Goal: Task Accomplishment & Management: Use online tool/utility

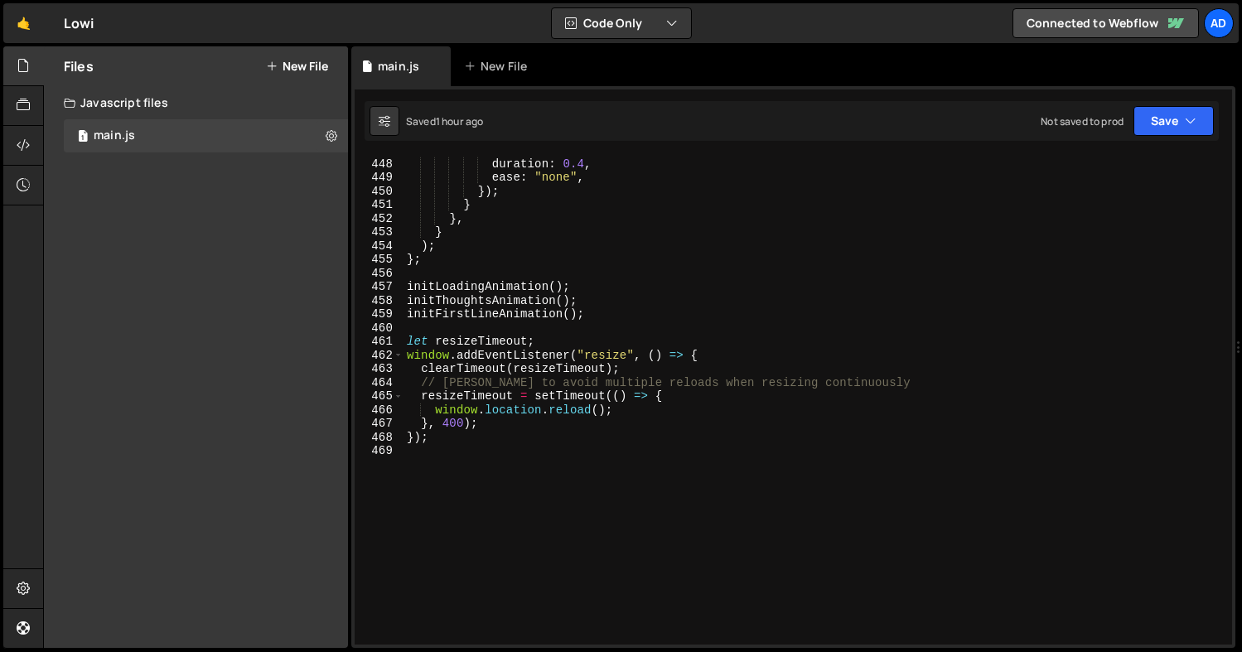
scroll to position [6035, 0]
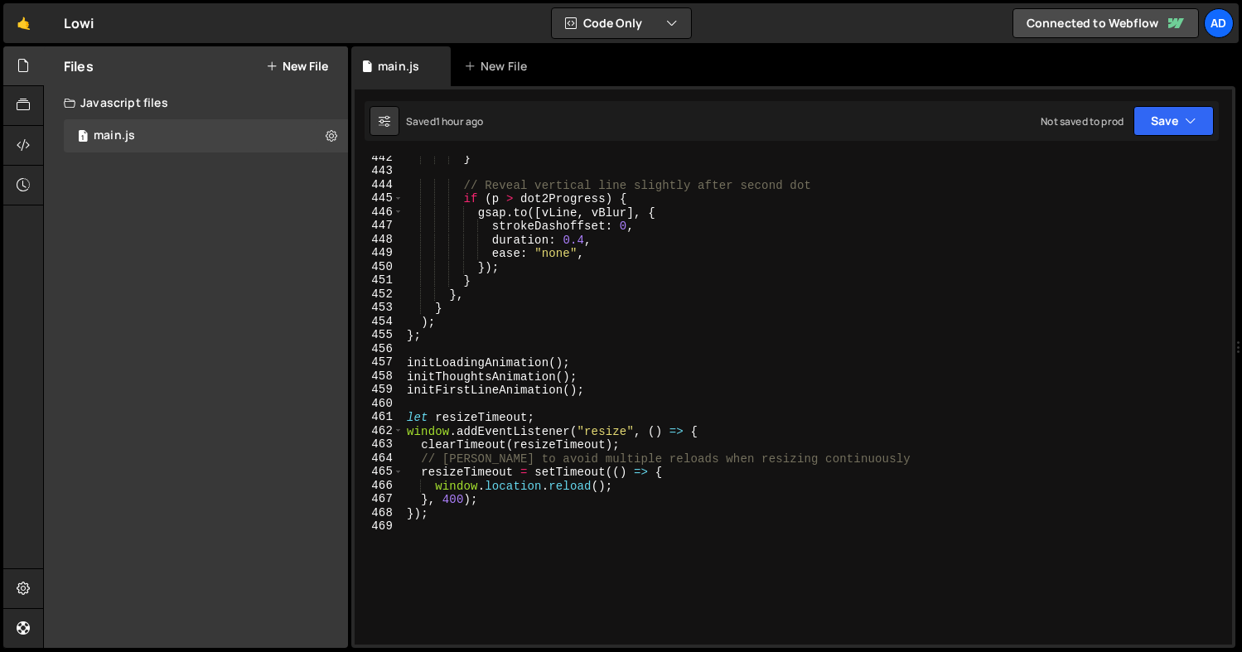
click at [477, 331] on div "} // Reveal vertical line slightly after second dot if ( p > dot2Progress ) { g…" at bounding box center [815, 409] width 822 height 516
type textarea "};"
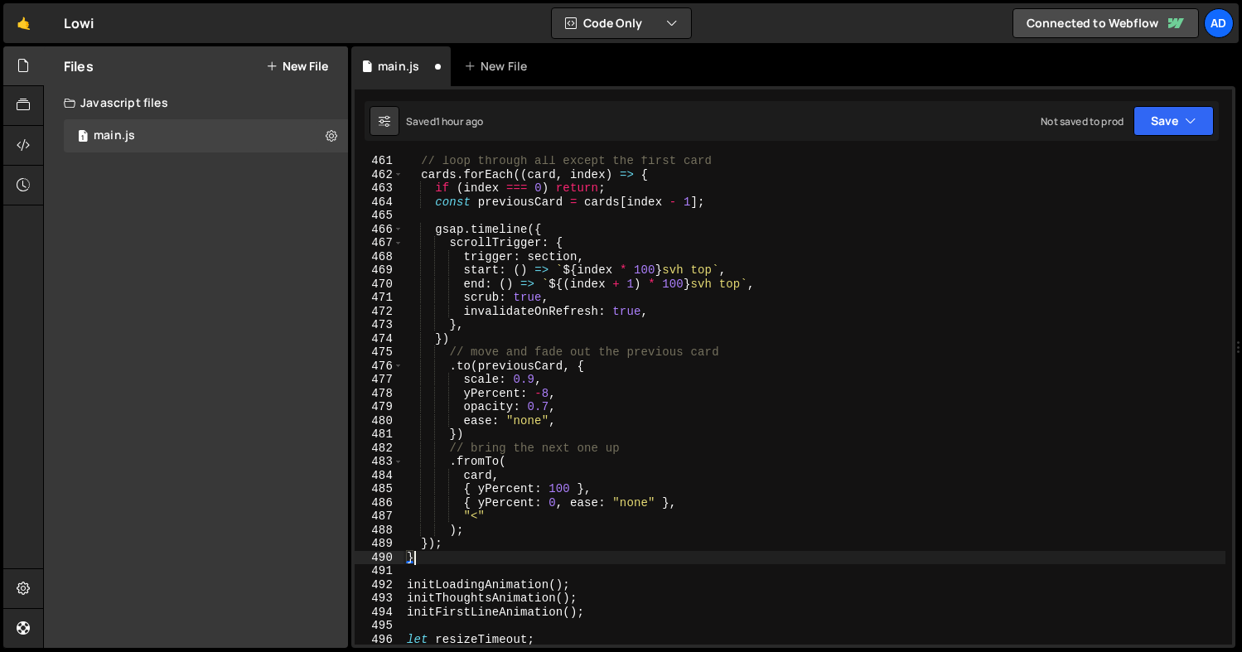
scroll to position [6303, 0]
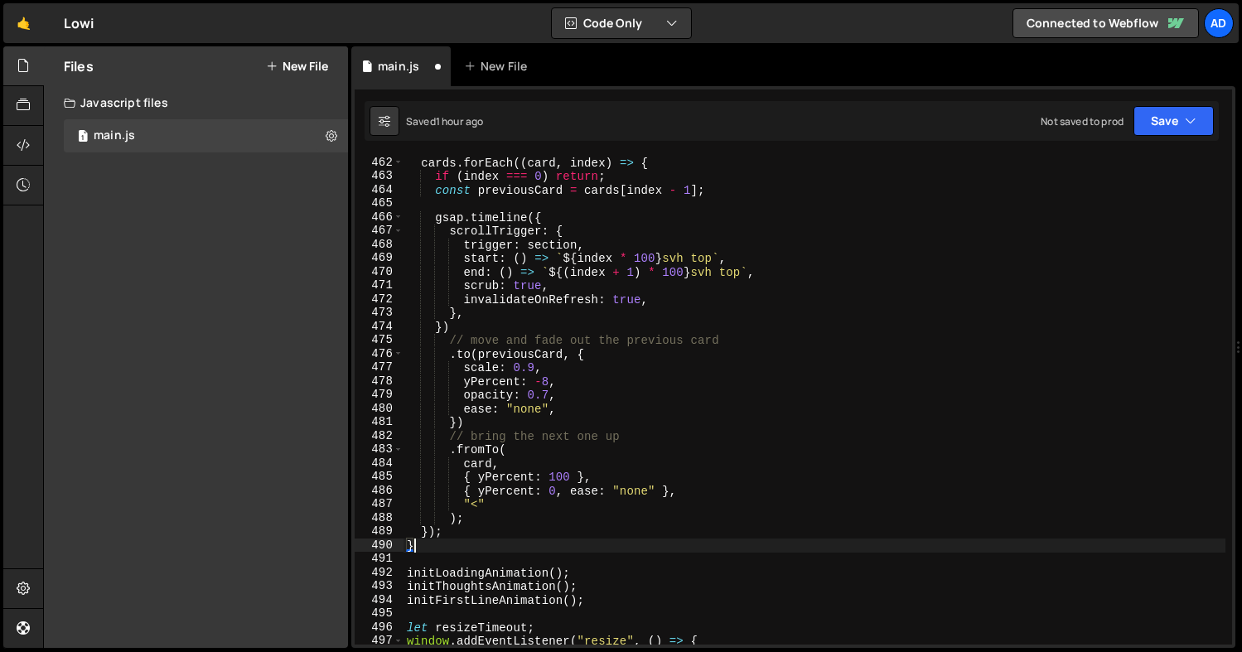
click at [607, 605] on div "cards . forEach (( card , index ) => { if ( index === 0 ) return ; const previo…" at bounding box center [815, 414] width 822 height 516
type textarea "initFirstLineAnimation();"
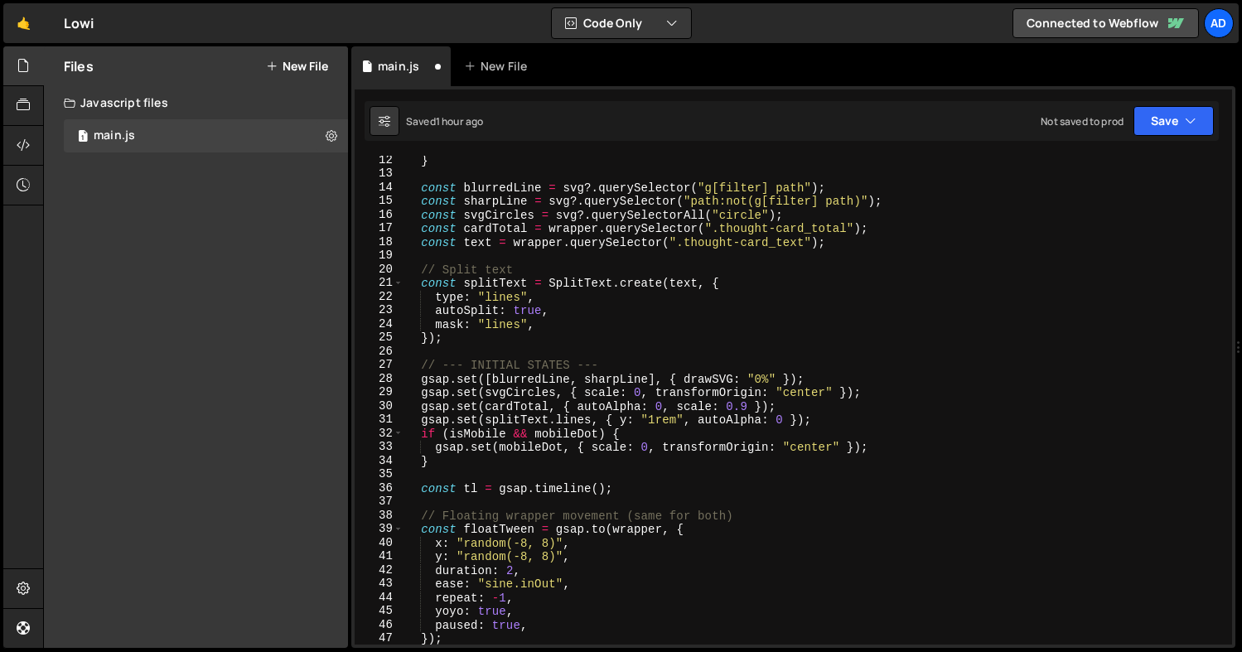
scroll to position [0, 0]
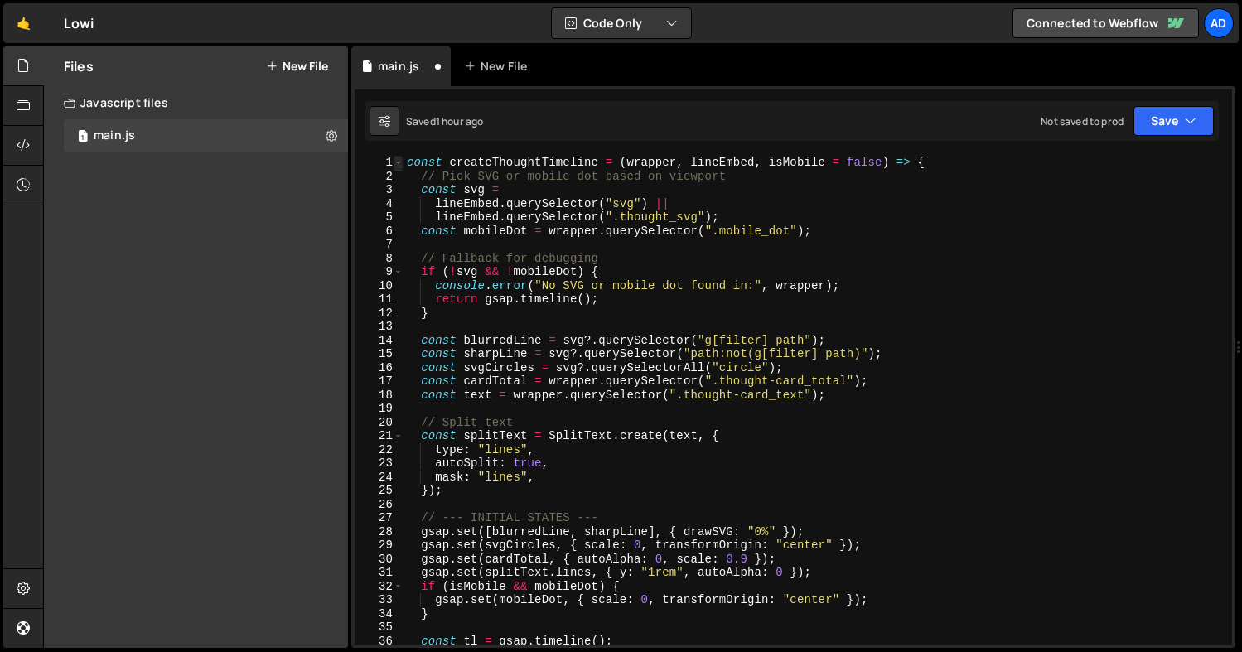
click at [399, 161] on span at bounding box center [398, 163] width 9 height 14
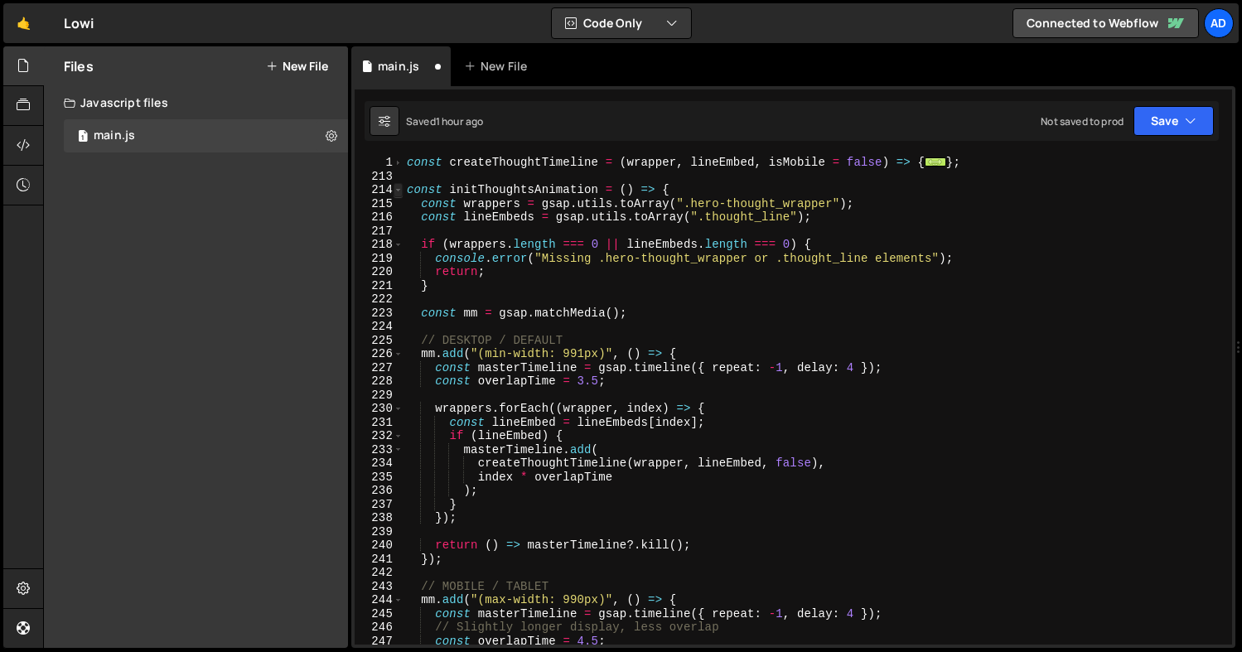
click at [401, 191] on span at bounding box center [398, 190] width 9 height 14
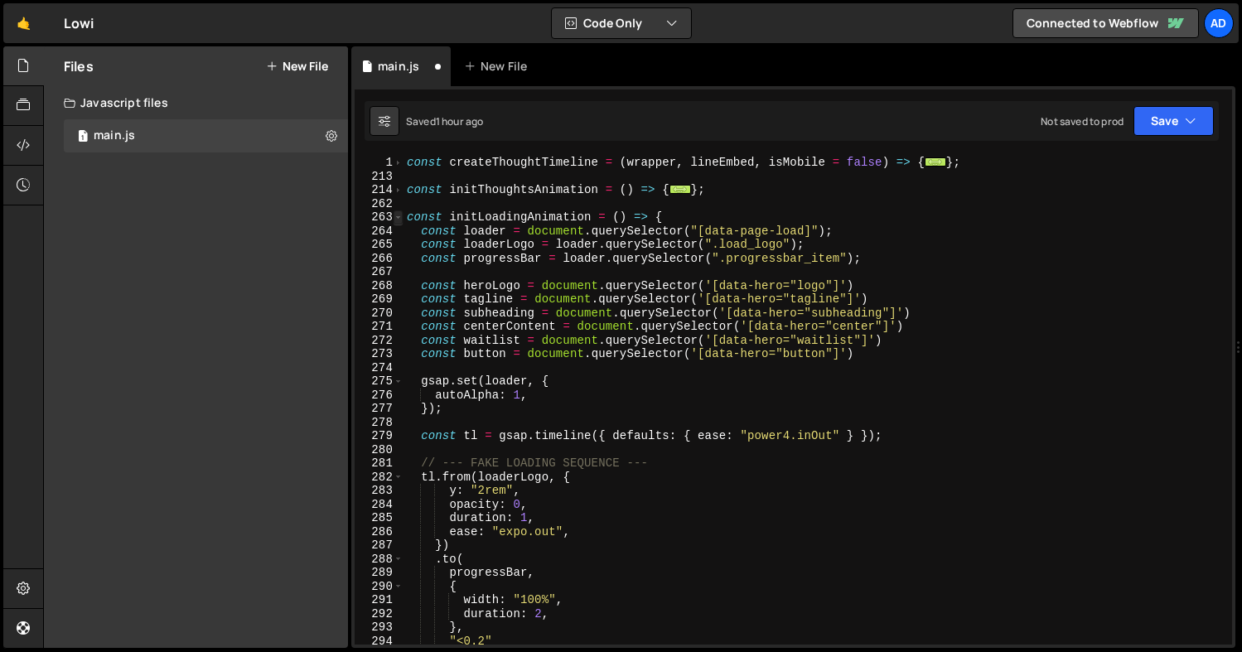
click at [399, 219] on span at bounding box center [398, 217] width 9 height 14
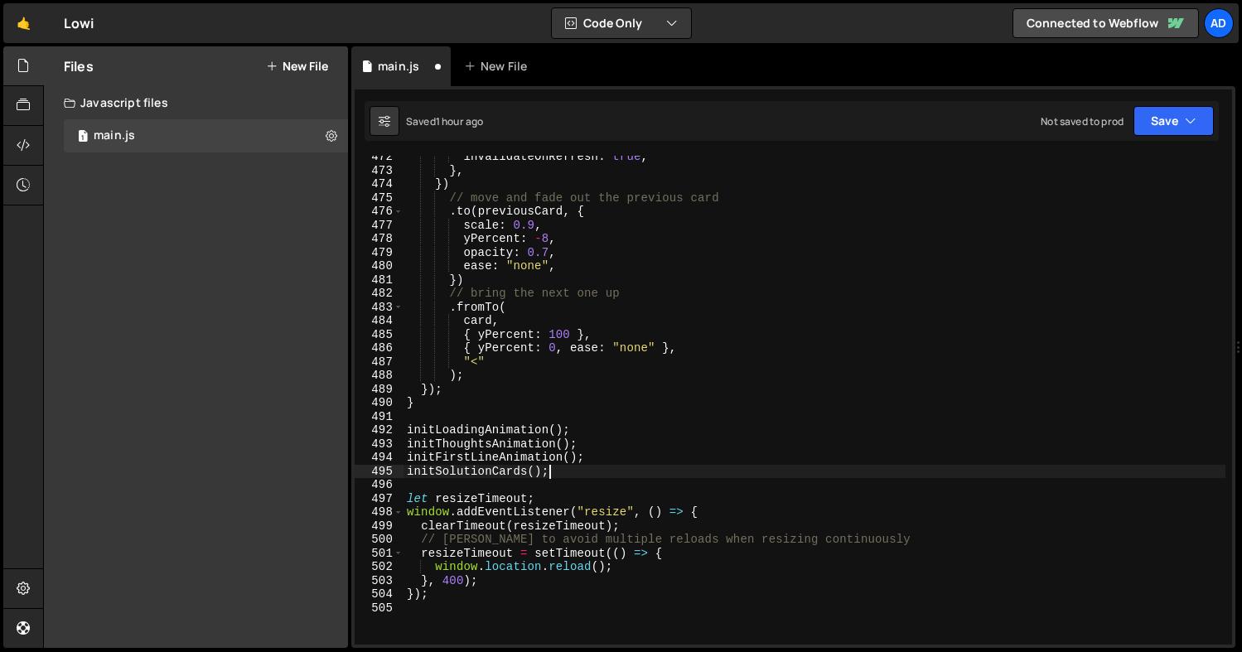
scroll to position [1100, 0]
click at [599, 424] on div "invalidateOnRefresh : true , } , }) // move and fade out the previous card . to…" at bounding box center [815, 408] width 822 height 516
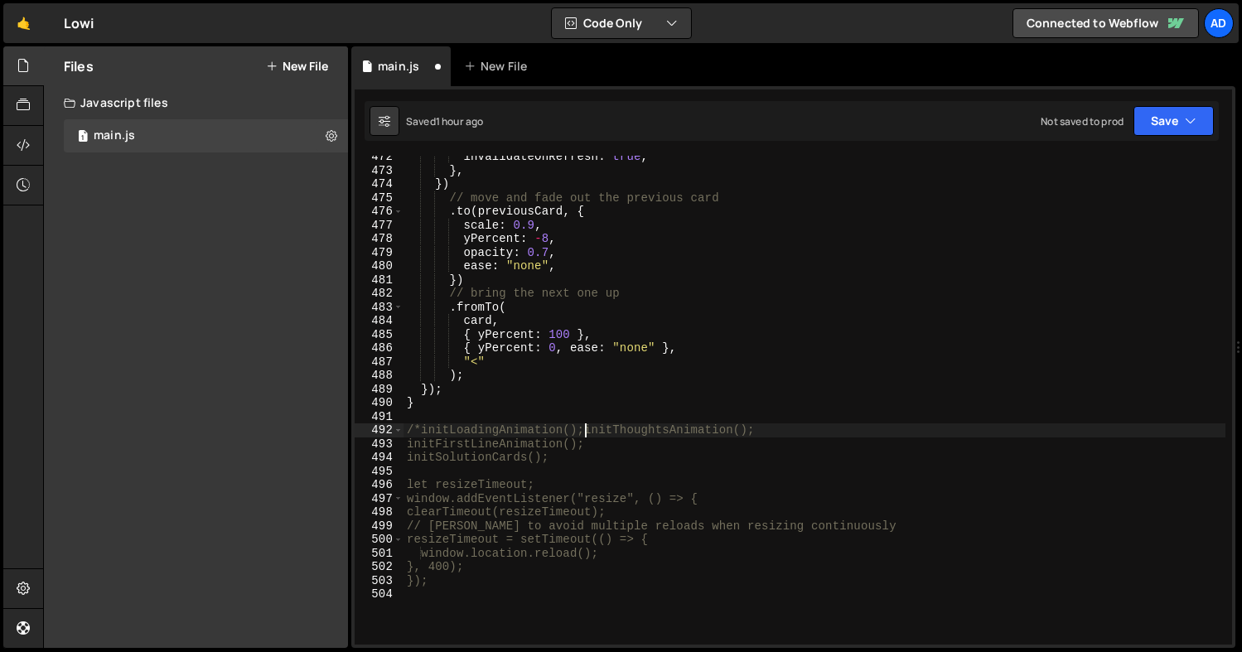
scroll to position [0, 1]
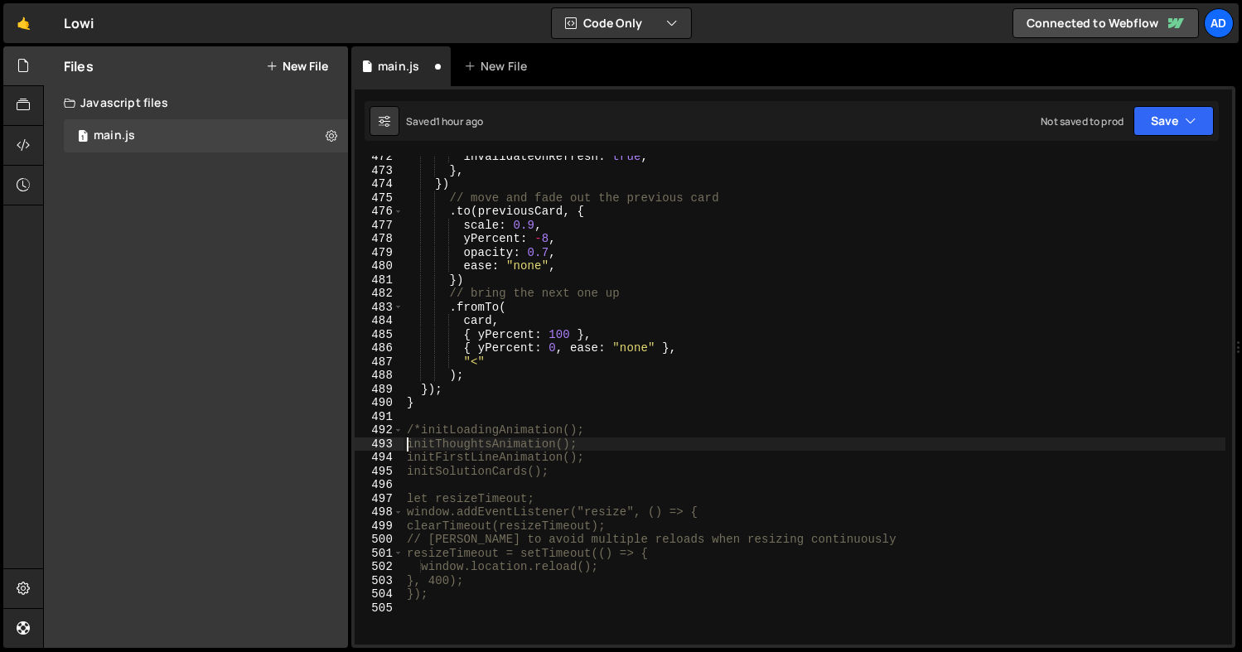
click at [627, 423] on div "invalidateOnRefresh : true , } , }) // move and fade out the previous card . to…" at bounding box center [815, 408] width 822 height 516
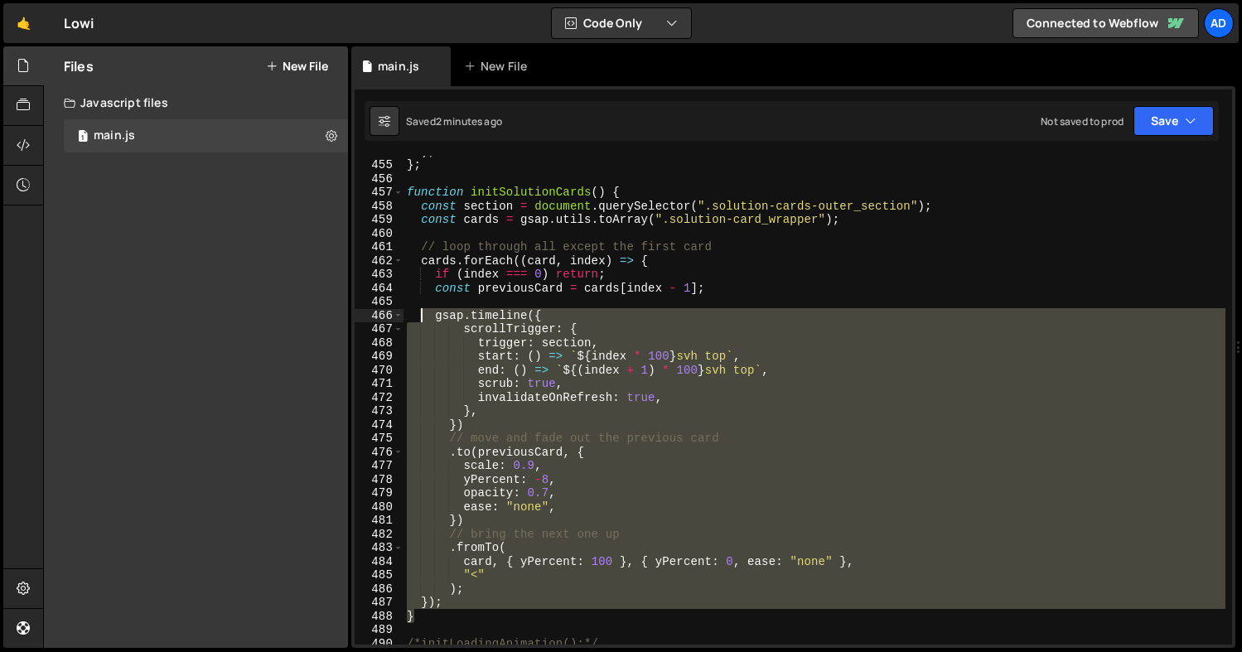
scroll to position [6183, 0]
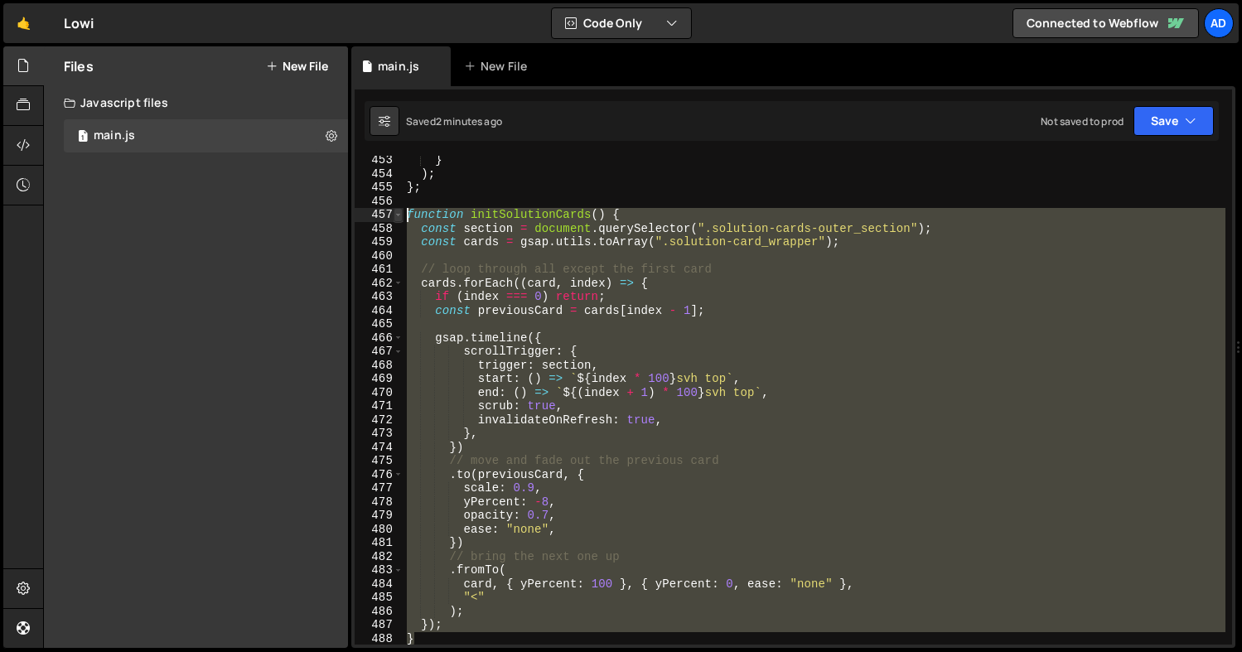
drag, startPoint x: 411, startPoint y: 377, endPoint x: 396, endPoint y: 217, distance: 160.6
click at [396, 217] on div "initFirstLineAnimation(); 453 454 455 456 457 458 459 460 461 462 463 464 465 4…" at bounding box center [794, 400] width 878 height 489
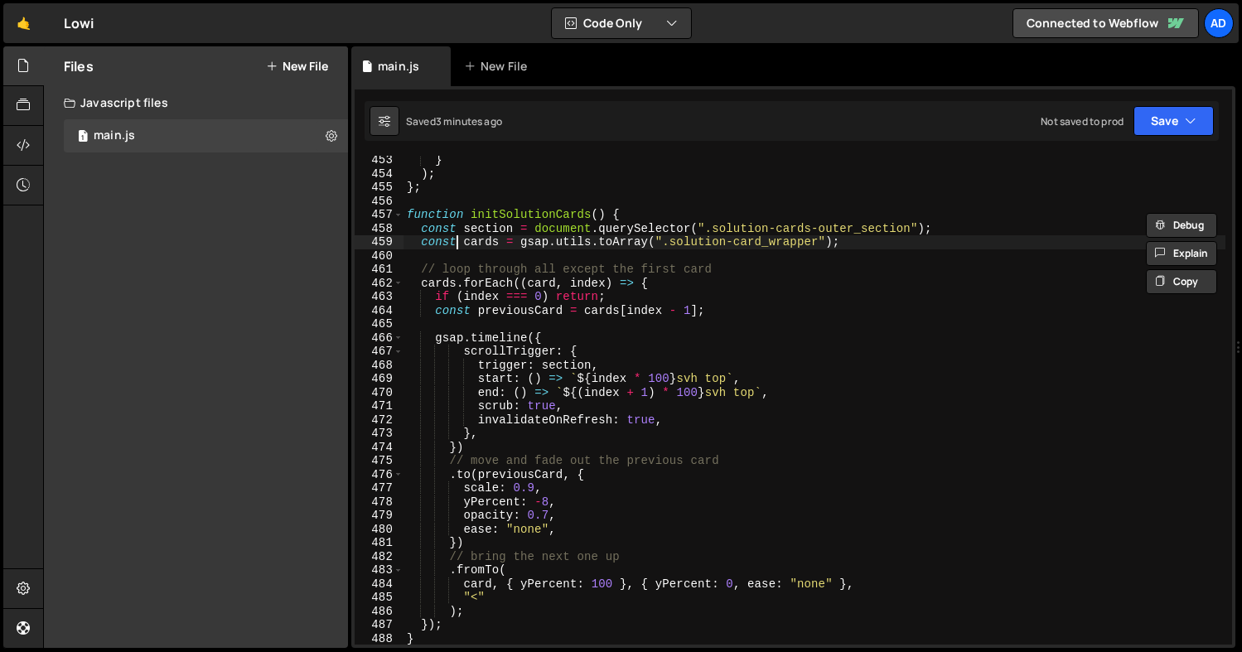
click at [453, 244] on div "} ) ; } ; function initSolutionCards ( ) { const section = document . querySele…" at bounding box center [815, 411] width 822 height 516
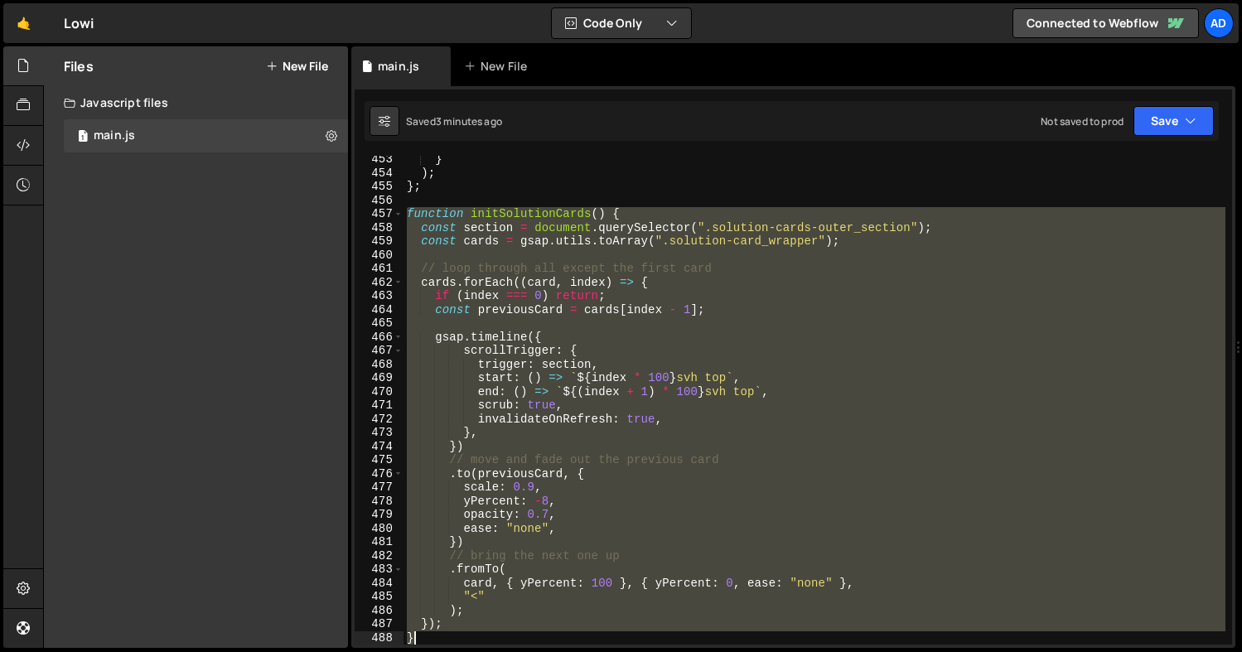
scroll to position [6183, 0]
drag, startPoint x: 409, startPoint y: 212, endPoint x: 516, endPoint y: 634, distance: 435.3
click at [516, 634] on div "} ) ; } ; function initSolutionCards ( ) { const section = document . querySele…" at bounding box center [815, 410] width 822 height 516
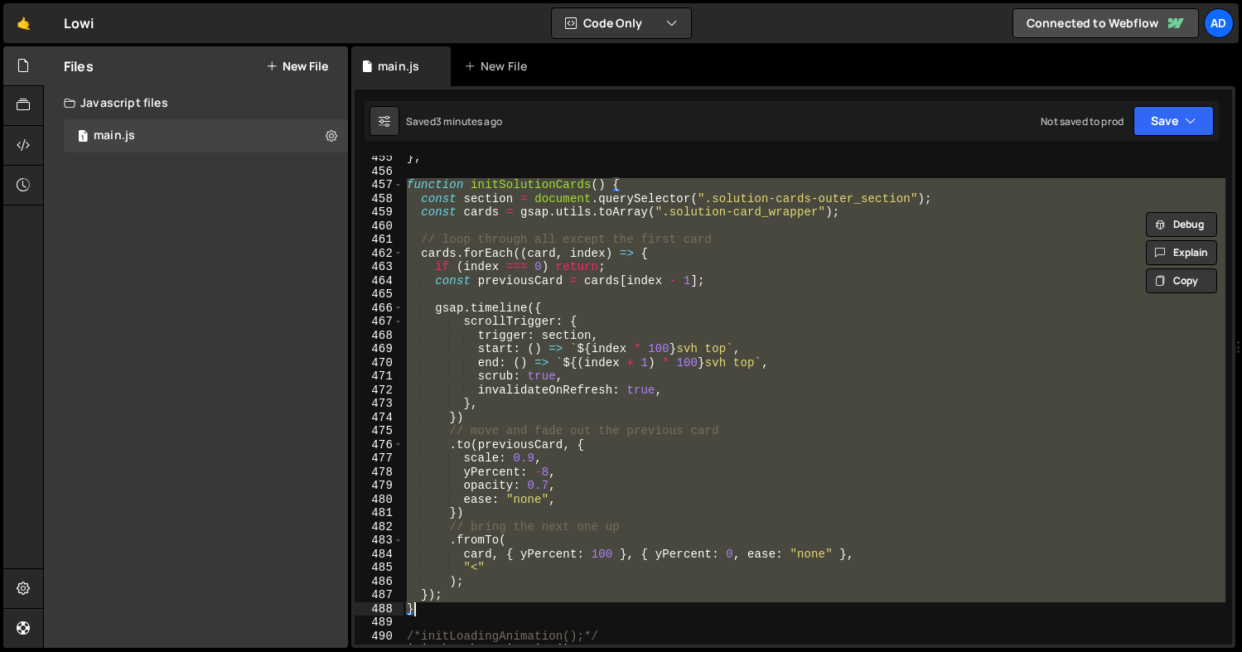
paste textarea
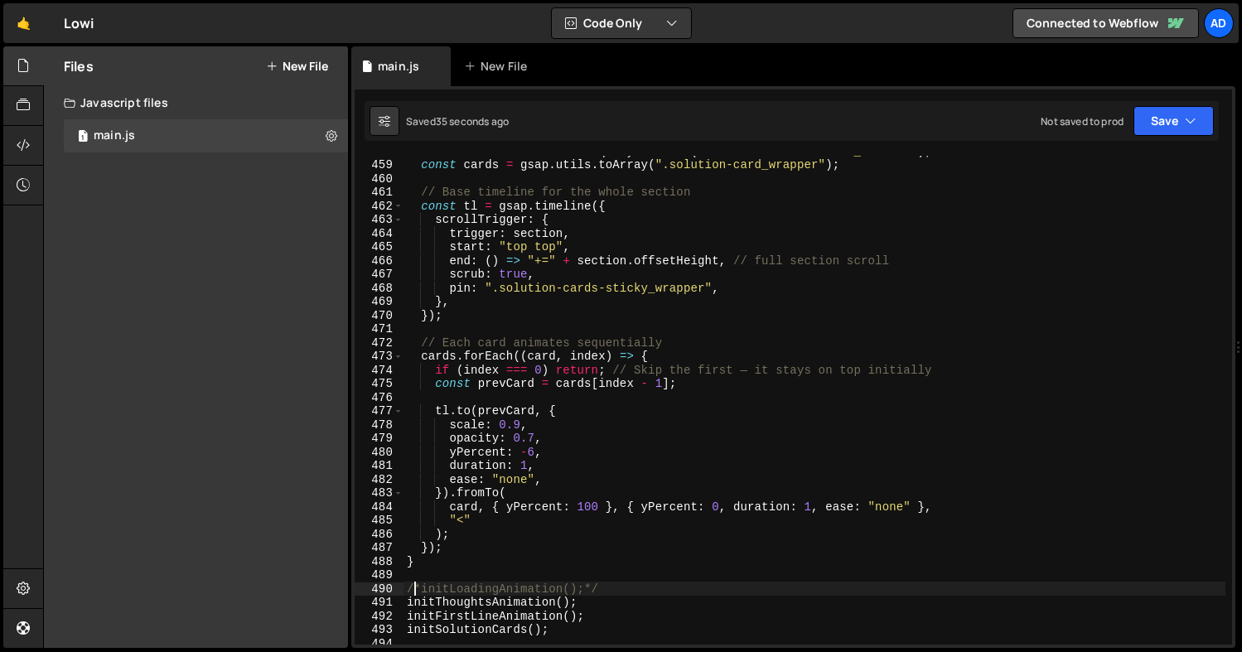
scroll to position [6288, 0]
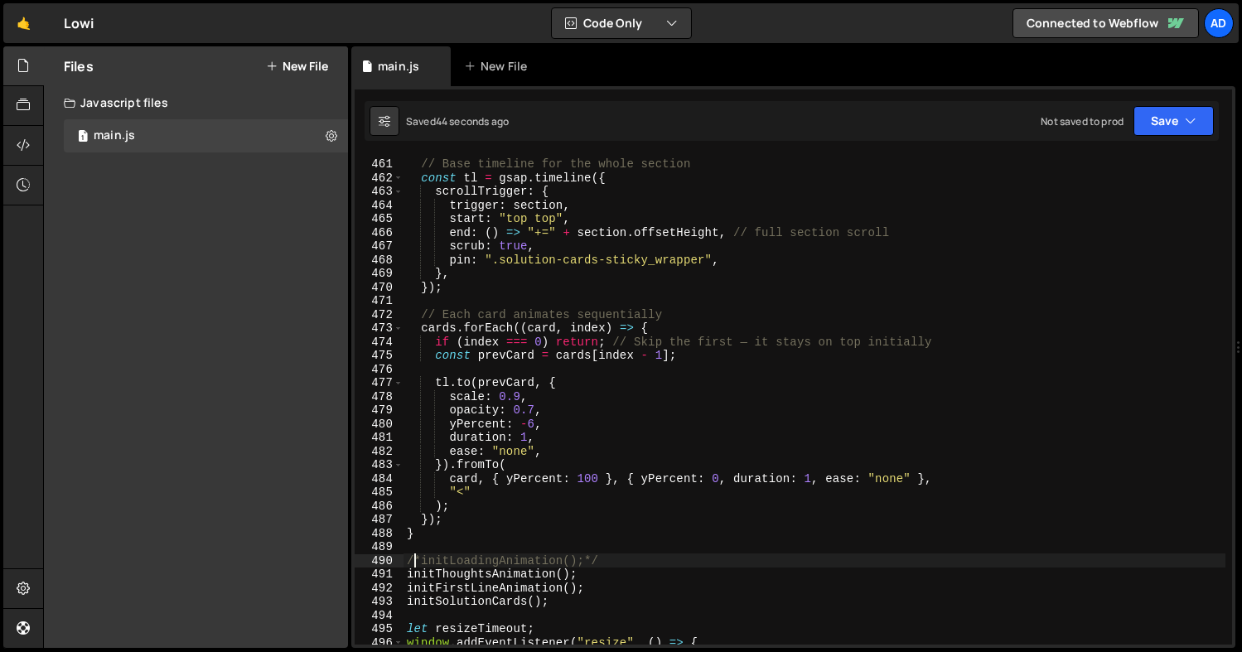
click at [599, 472] on div "// Base timeline for the whole section const tl = gsap . timeline ({ scrollTrig…" at bounding box center [815, 401] width 822 height 516
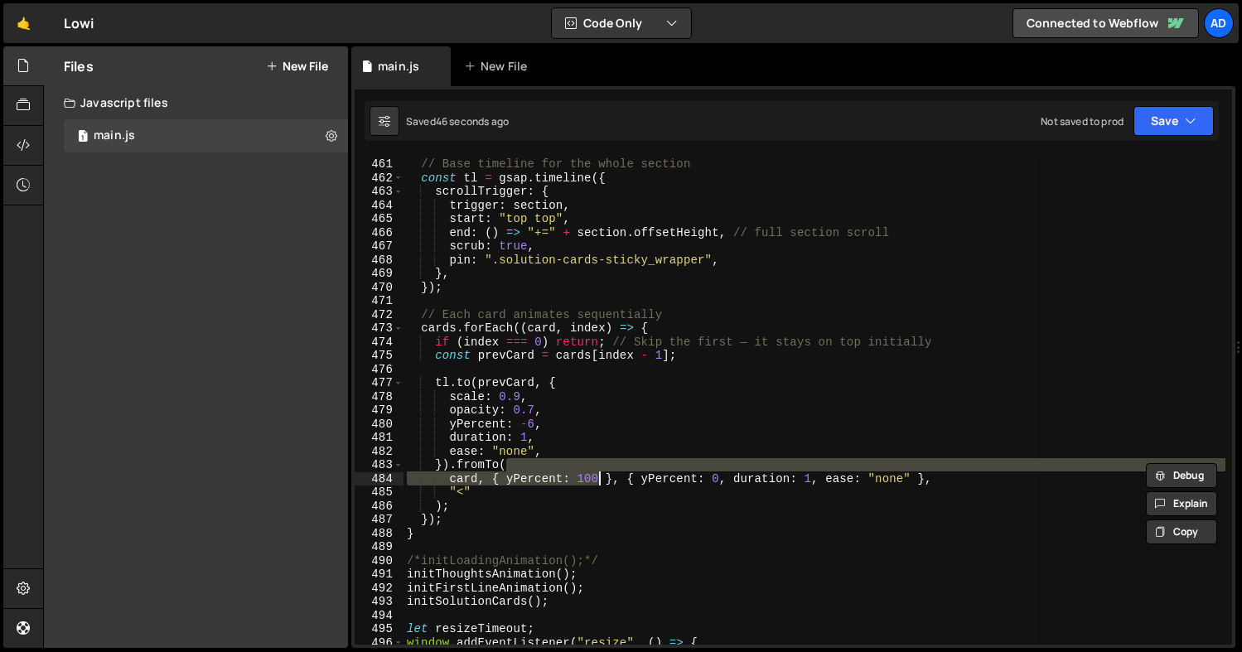
click at [532, 477] on div "// Base timeline for the whole section const tl = gsap . timeline ({ scrollTrig…" at bounding box center [815, 400] width 822 height 489
click at [532, 477] on div "// Base timeline for the whole section const tl = gsap . timeline ({ scrollTrig…" at bounding box center [815, 401] width 822 height 516
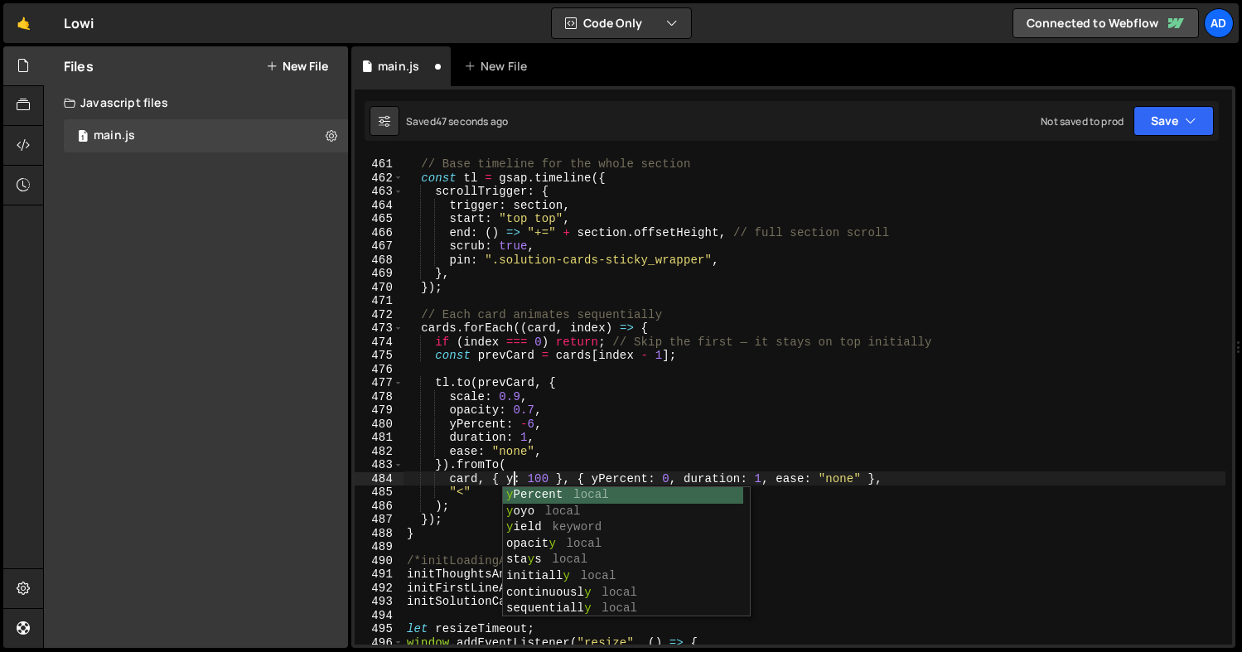
scroll to position [0, 7]
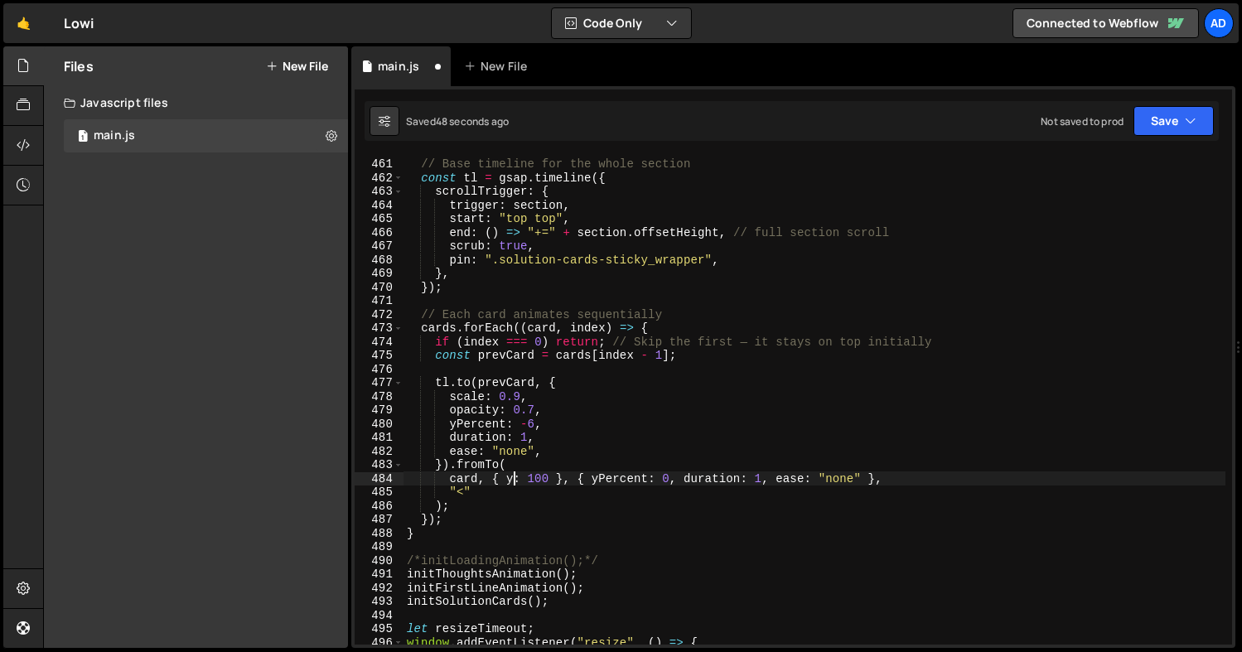
click at [549, 477] on div "// Base timeline for the whole section const tl = gsap . timeline ({ scrollTrig…" at bounding box center [815, 401] width 822 height 516
click at [646, 473] on div "// Base timeline for the whole section const tl = gsap . timeline ({ scrollTrig…" at bounding box center [815, 401] width 822 height 516
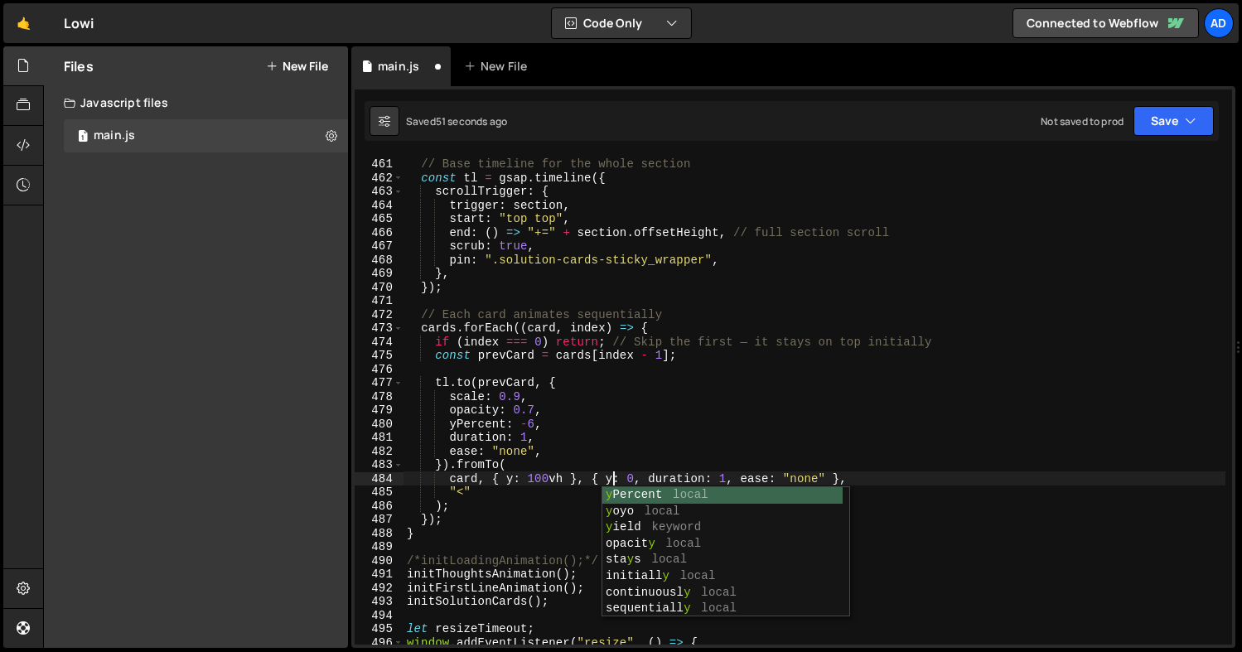
scroll to position [0, 14]
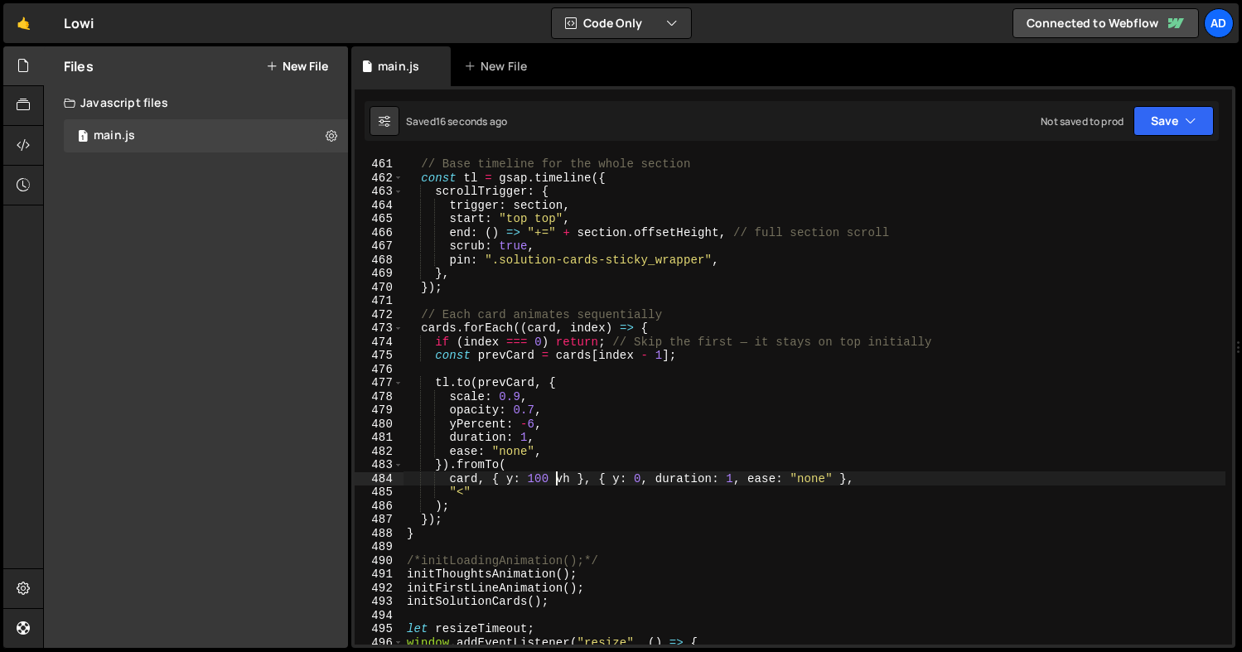
click at [557, 474] on div "// Base timeline for the whole section const tl = gsap . timeline ({ scrollTrig…" at bounding box center [815, 401] width 822 height 516
click at [577, 480] on div "// Base timeline for the whole section const tl = gsap . timeline ({ scrollTrig…" at bounding box center [815, 401] width 822 height 516
click at [649, 477] on div "// Base timeline for the whole section const tl = gsap . timeline ({ scrollTrig…" at bounding box center [815, 401] width 822 height 516
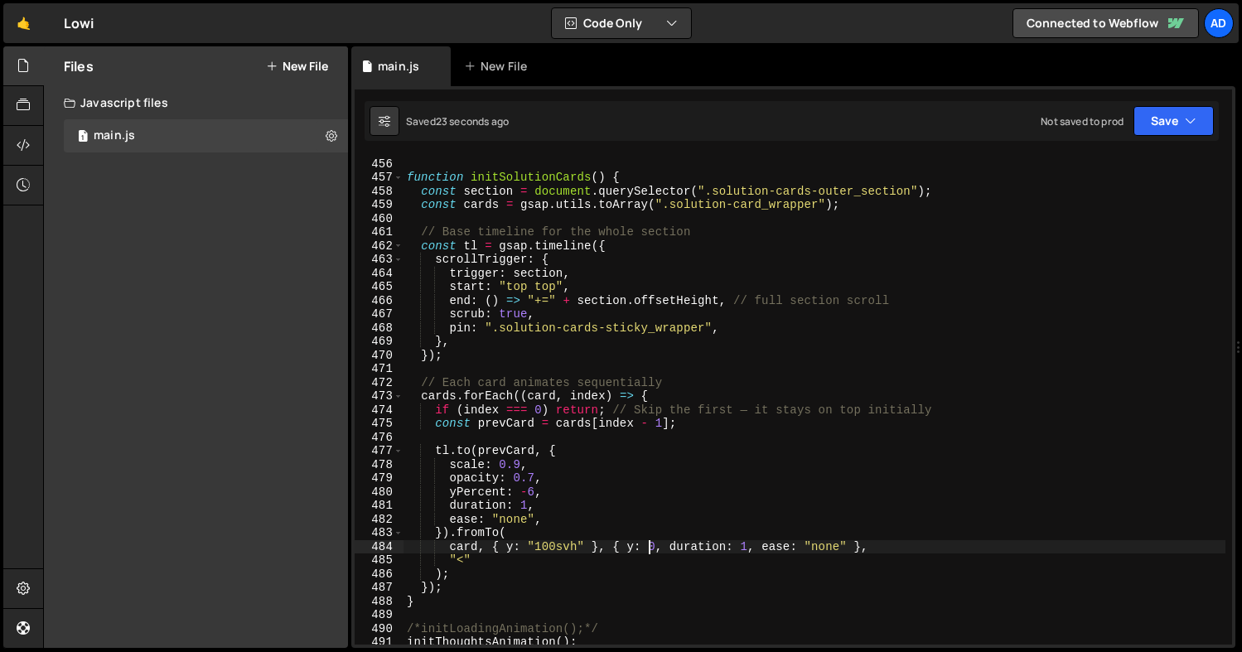
scroll to position [6198, 0]
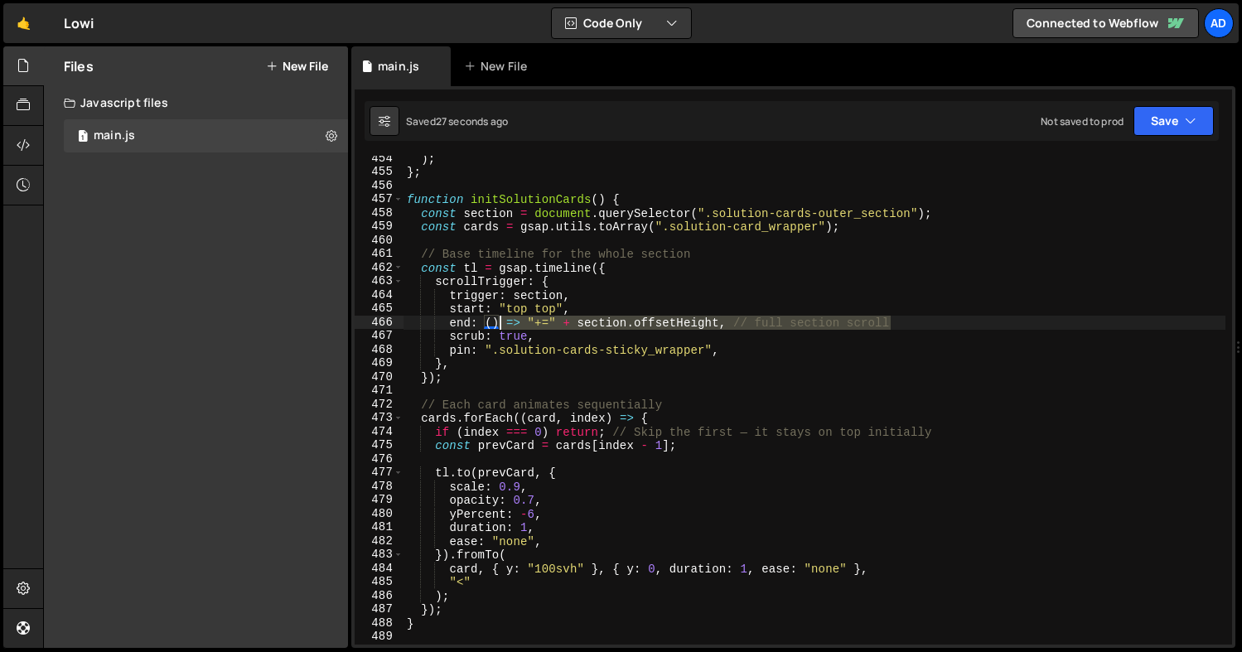
drag, startPoint x: 898, startPoint y: 321, endPoint x: 502, endPoint y: 320, distance: 396.1
click at [502, 320] on div ") ; } ; function initSolutionCards ( ) { const section = document . querySelect…" at bounding box center [815, 410] width 822 height 516
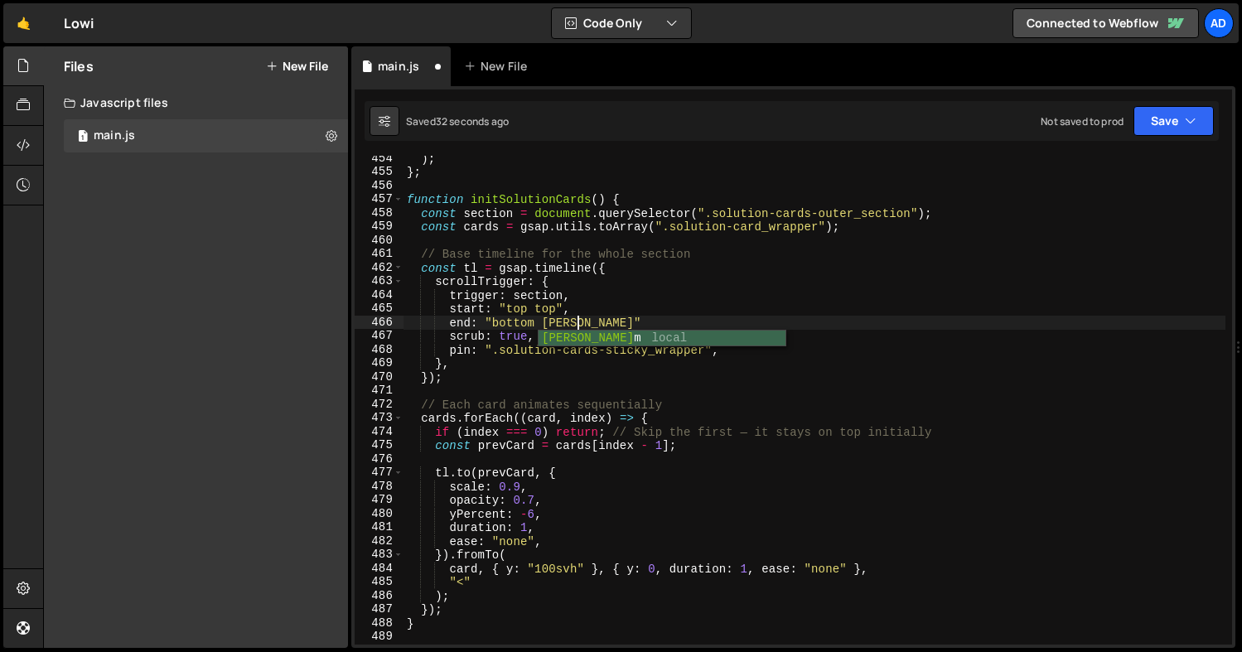
scroll to position [0, 12]
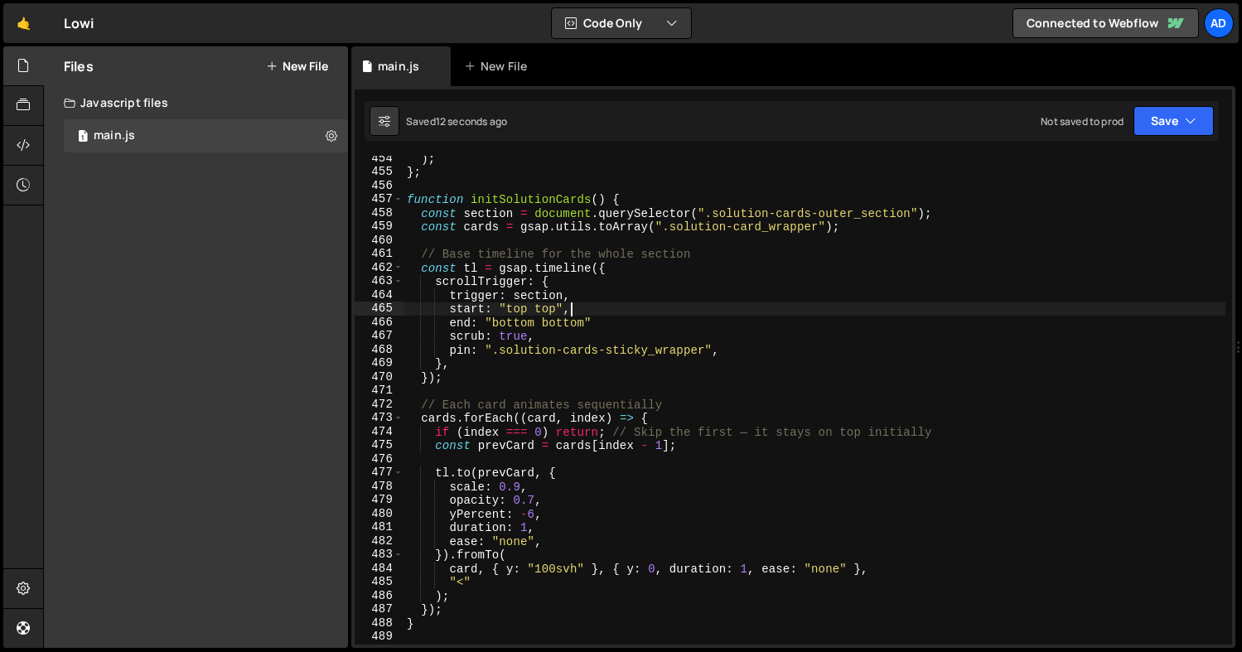
click at [663, 314] on div ") ; } ; function initSolutionCards ( ) { const section = document . querySelect…" at bounding box center [815, 410] width 822 height 516
click at [654, 322] on div ") ; } ; function initSolutionCards ( ) { const section = document . querySelect…" at bounding box center [815, 410] width 822 height 516
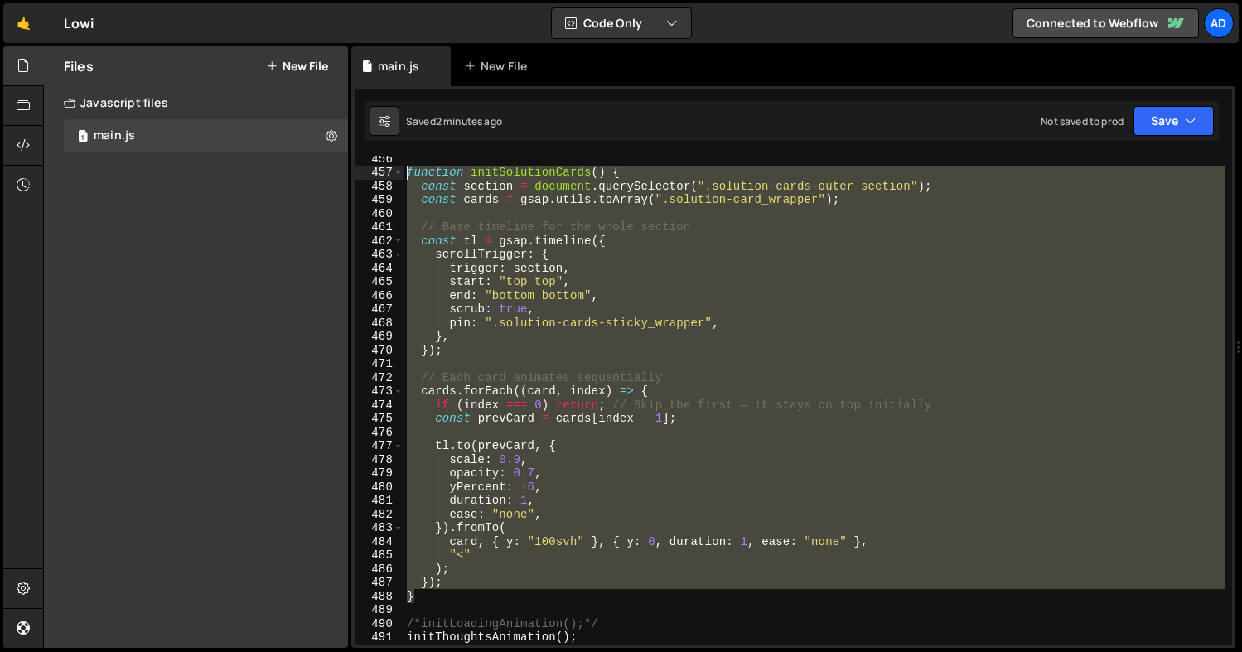
drag, startPoint x: 418, startPoint y: 593, endPoint x: 405, endPoint y: 176, distance: 417.8
click at [405, 176] on div "function initSolutionCards ( ) { const section = document . querySelector ( ".s…" at bounding box center [815, 410] width 822 height 516
click at [428, 593] on div "function initSolutionCards ( ) { const section = document . querySelector ( ".s…" at bounding box center [815, 400] width 822 height 489
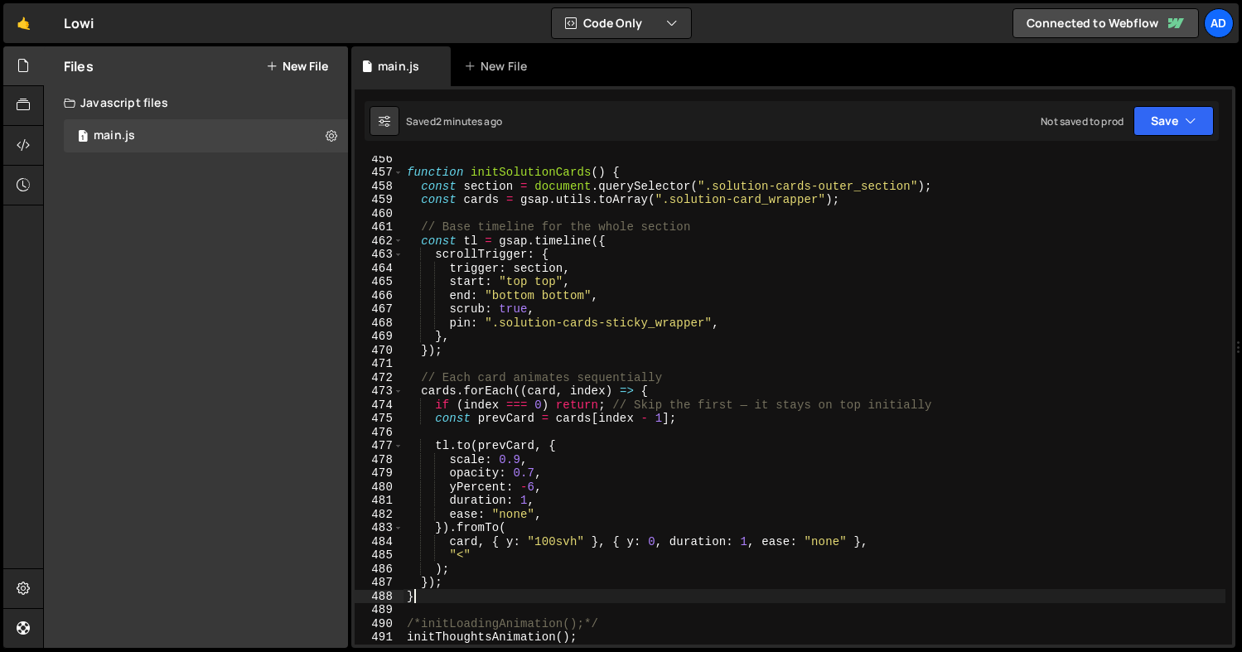
scroll to position [0, 0]
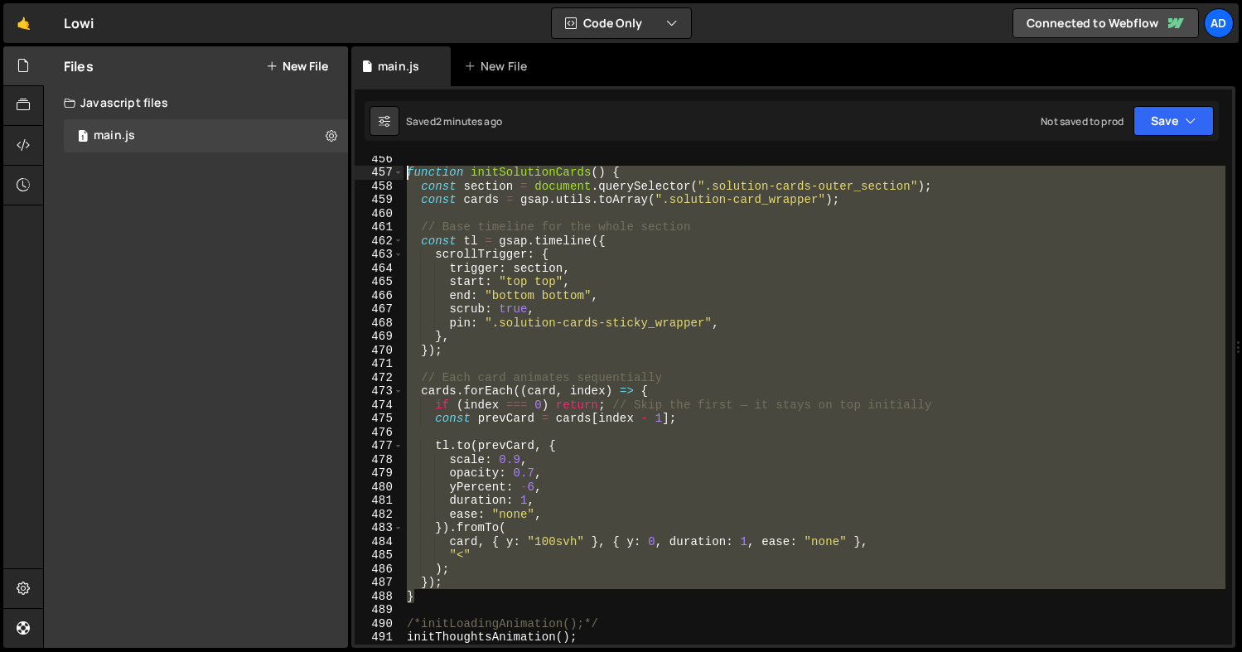
drag, startPoint x: 423, startPoint y: 593, endPoint x: 407, endPoint y: 177, distance: 417.1
click at [407, 177] on div "function initSolutionCards ( ) { const section = document . querySelector ( ".s…" at bounding box center [815, 410] width 822 height 516
paste textarea "}"
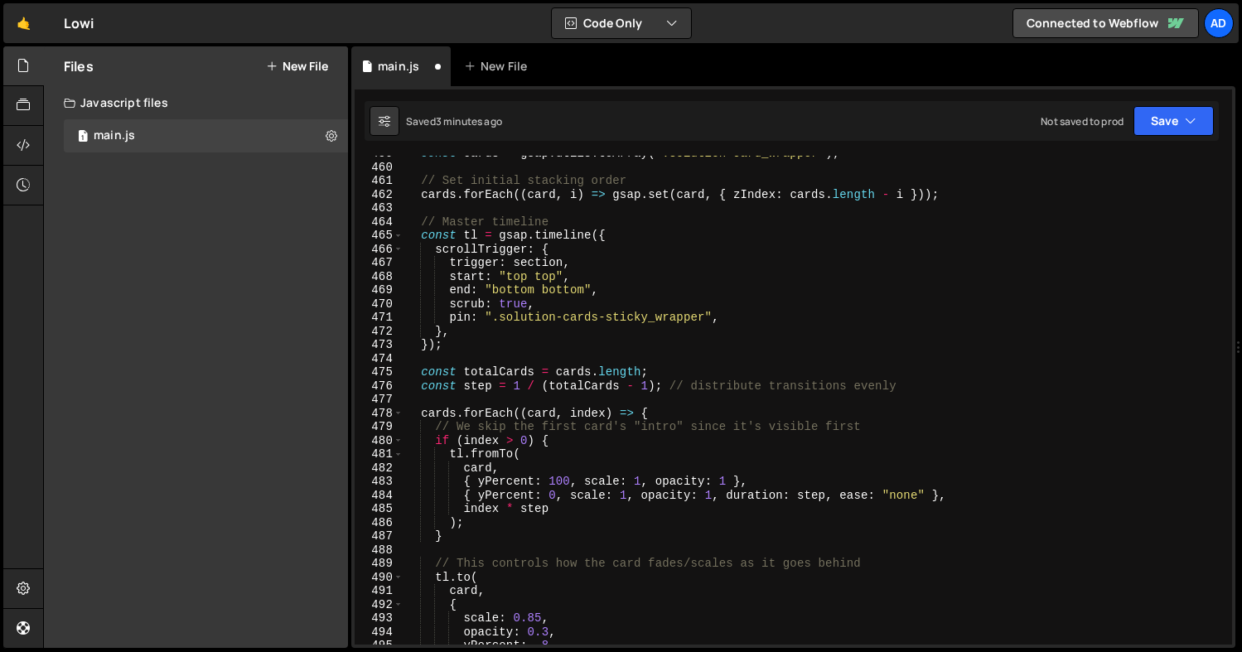
scroll to position [6282, 0]
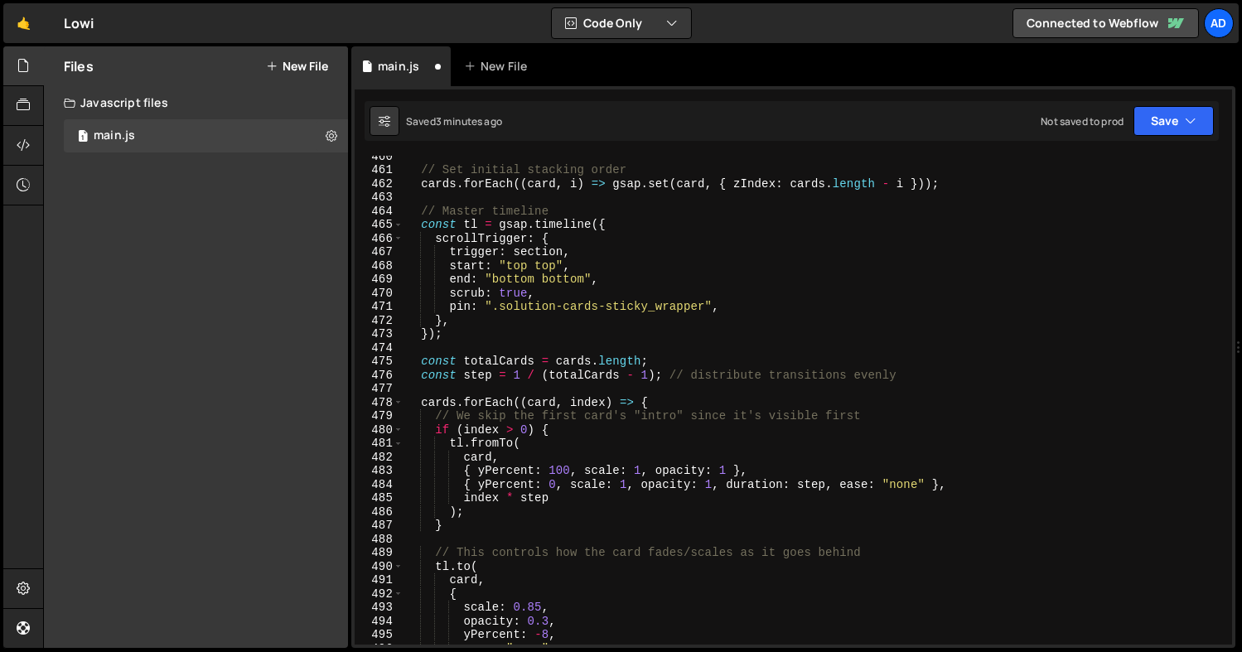
click at [747, 303] on div "// Set initial stacking order cards . forEach (( card , i ) => gsap . set ( car…" at bounding box center [815, 407] width 822 height 516
type textarea "pin: ".solution-cards-sticky_wrapper","
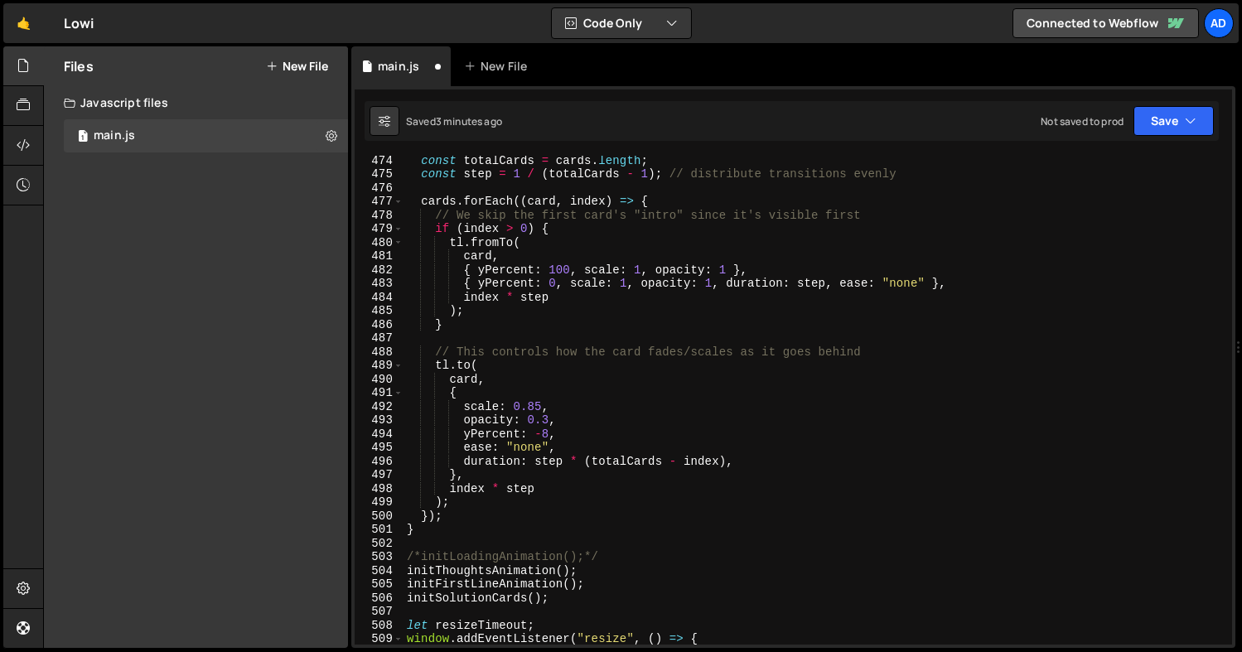
scroll to position [6491, 0]
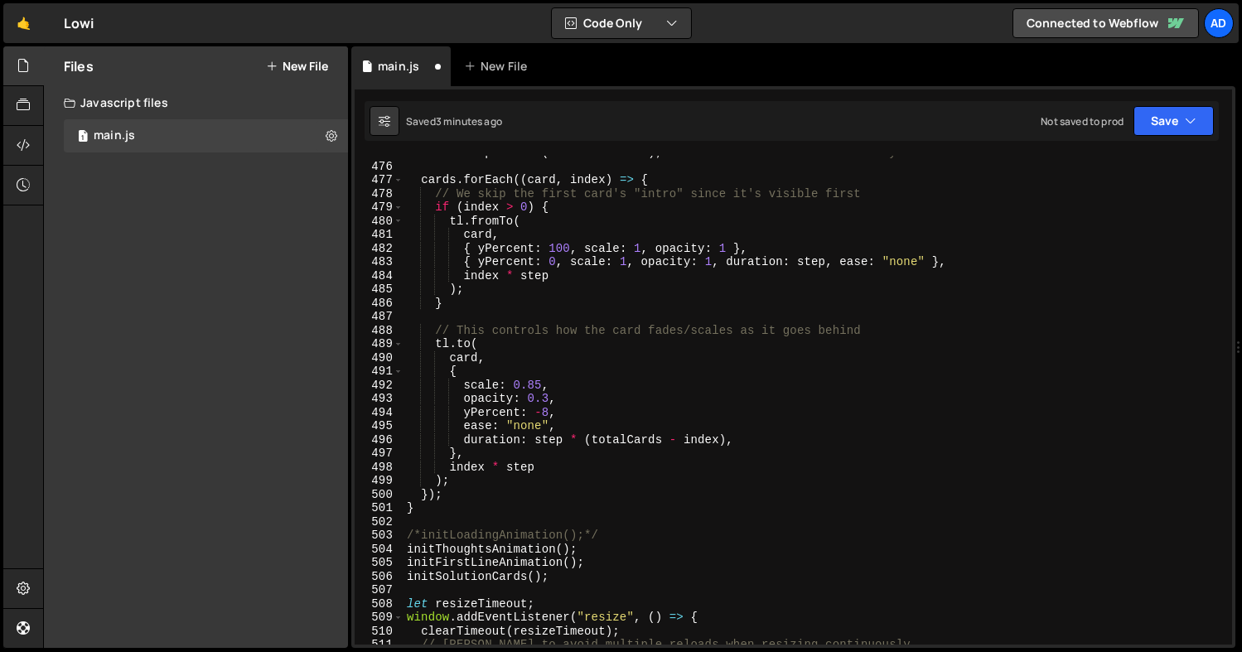
click at [549, 398] on div "const step = 1 / ( totalCards - 1 ) ; // distribute transitions evenly cards . …" at bounding box center [815, 404] width 822 height 516
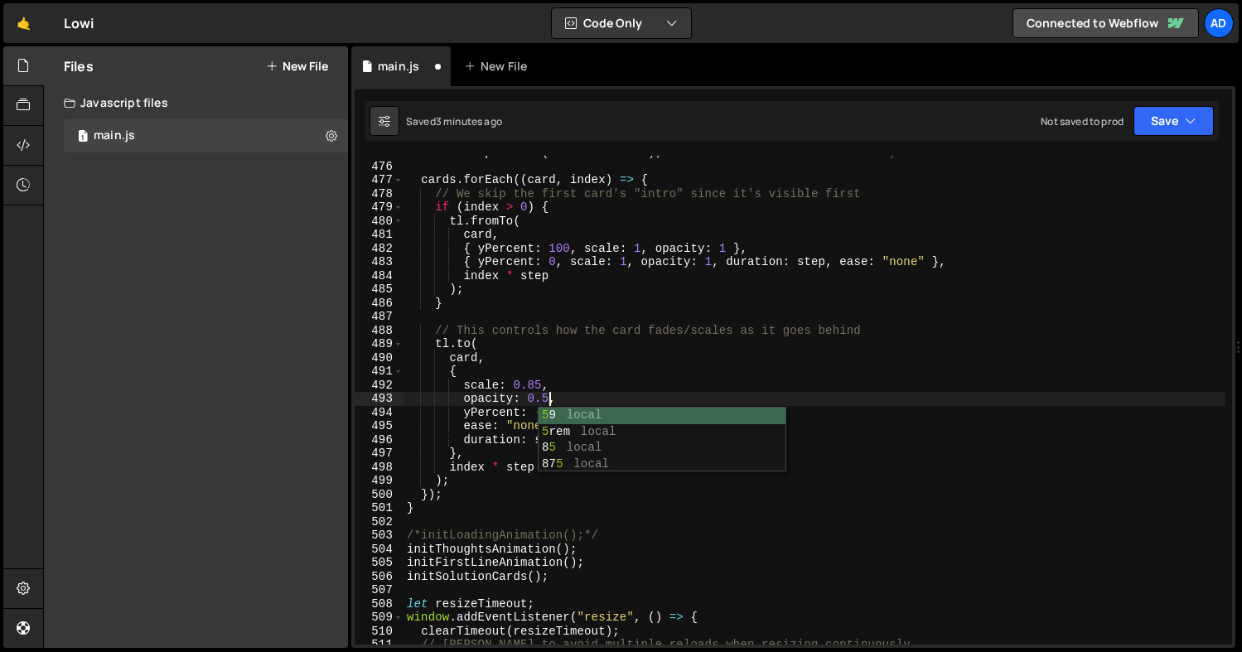
click at [577, 395] on div "const step = 1 / ( totalCards - 1 ) ; // distribute transitions evenly cards . …" at bounding box center [815, 404] width 822 height 516
click at [510, 246] on div "const step = 1 / ( totalCards - 1 ) ; // distribute transitions evenly cards . …" at bounding box center [815, 404] width 822 height 516
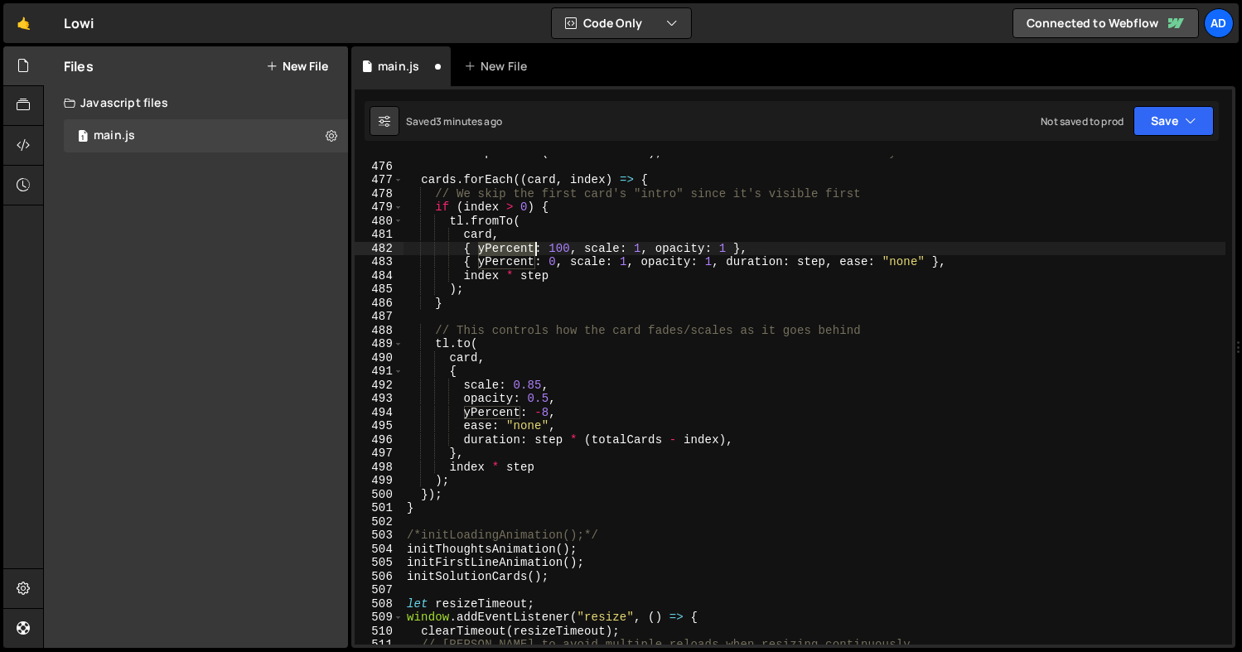
click at [510, 246] on div "const step = 1 / ( totalCards - 1 ) ; // distribute transitions evenly cards . …" at bounding box center [815, 404] width 822 height 516
click at [507, 245] on div "const step = 1 / ( totalCards - 1 ) ; // distribute transitions evenly cards . …" at bounding box center [815, 404] width 822 height 516
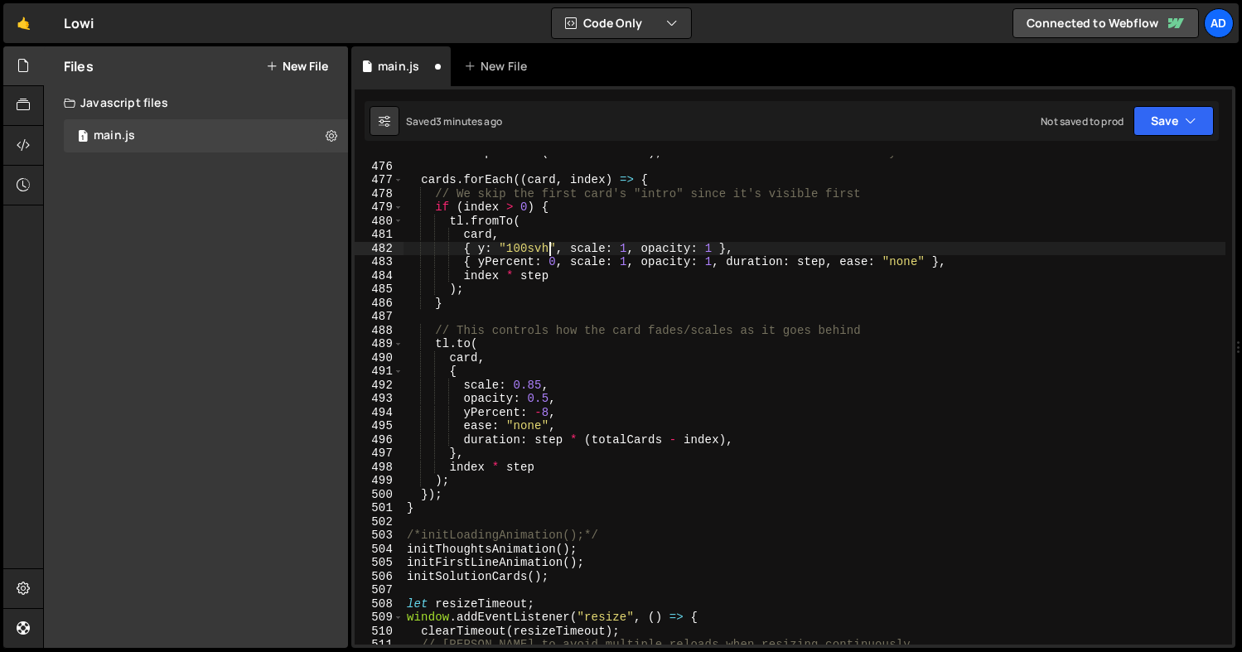
click at [505, 261] on div "const step = 1 / ( totalCards - 1 ) ; // distribute transitions evenly cards . …" at bounding box center [815, 404] width 822 height 516
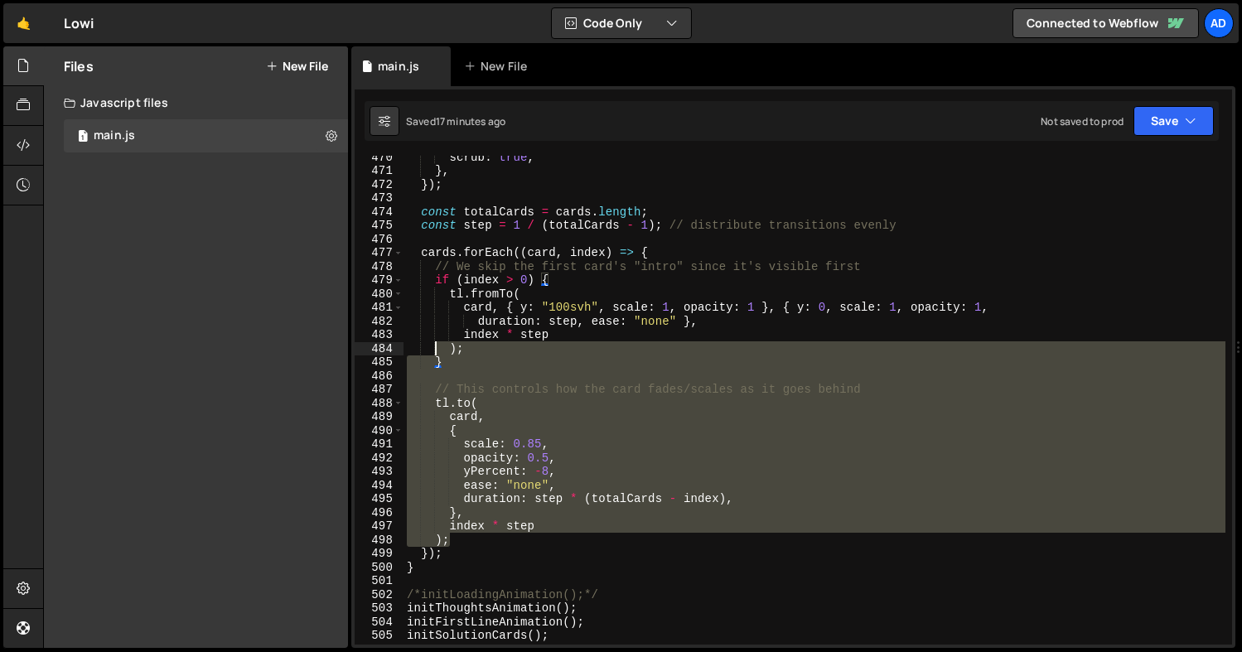
scroll to position [6418, 0]
drag, startPoint x: 451, startPoint y: 472, endPoint x: 432, endPoint y: 353, distance: 120.0
click at [432, 353] on div "scrub : true , } , }) ; const totalCards = cards . length ; const step = 1 / ( …" at bounding box center [815, 408] width 822 height 516
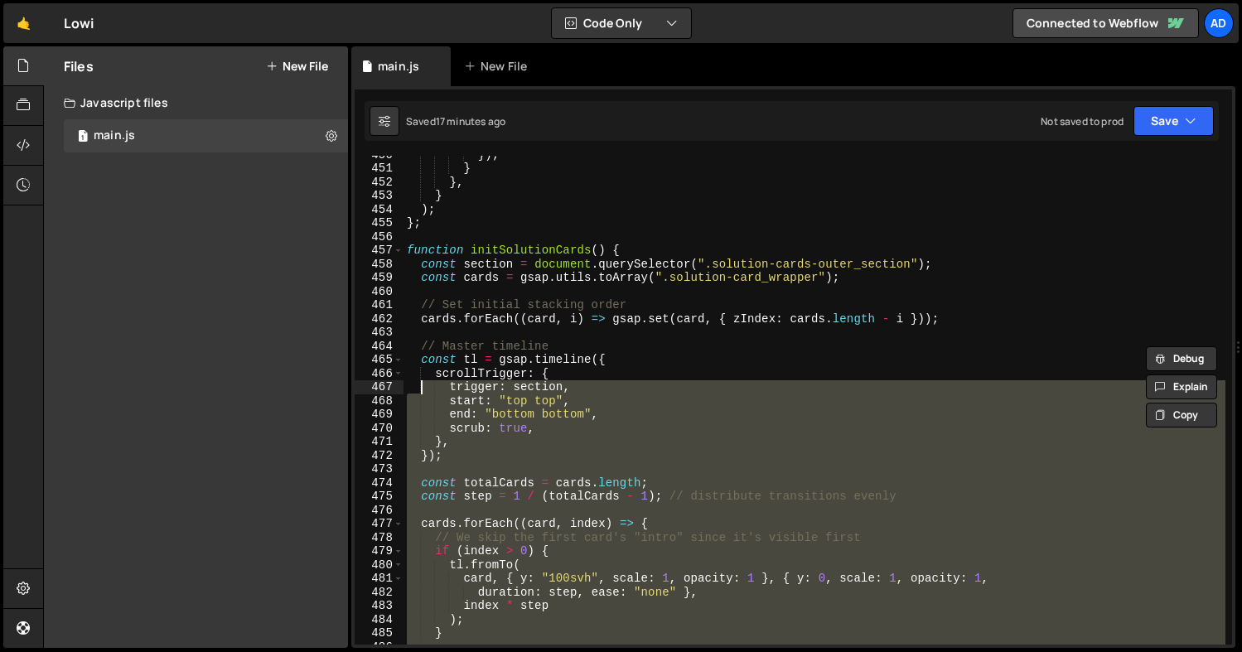
scroll to position [6147, 0]
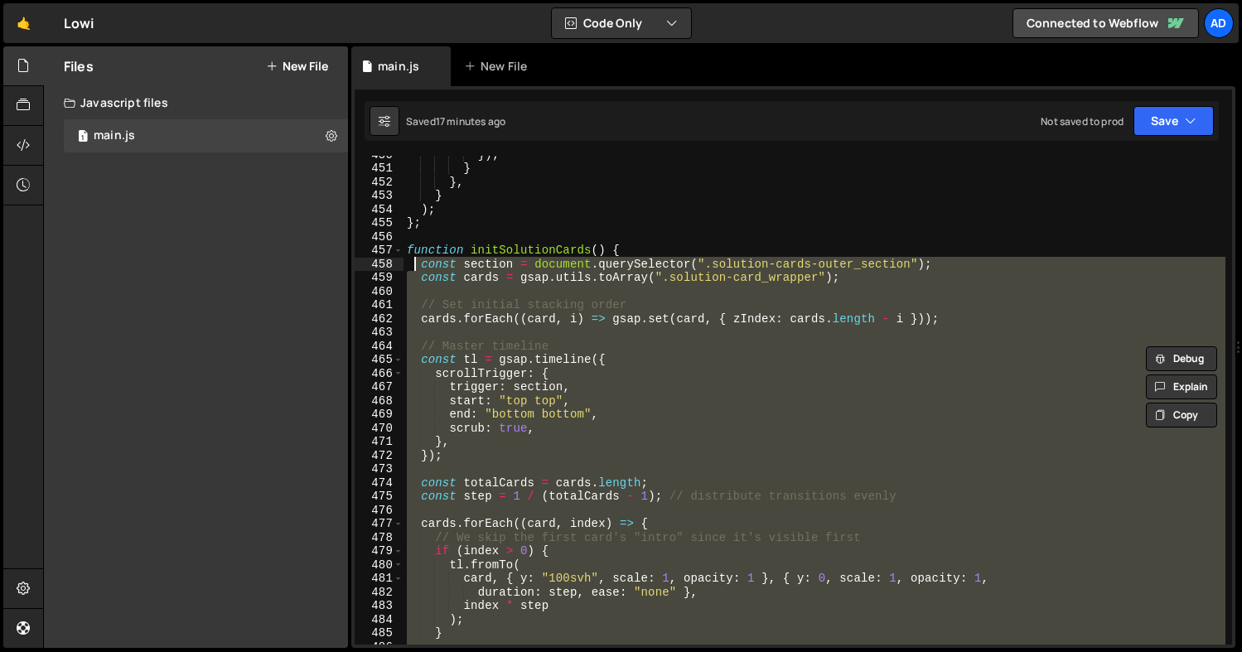
drag, startPoint x: 448, startPoint y: 550, endPoint x: 411, endPoint y: 267, distance: 285.8
click at [411, 267] on div "}) ; } } , } ) ; } ; function initSolutionCards ( ) { const section = document …" at bounding box center [815, 406] width 822 height 516
paste textarea "}"
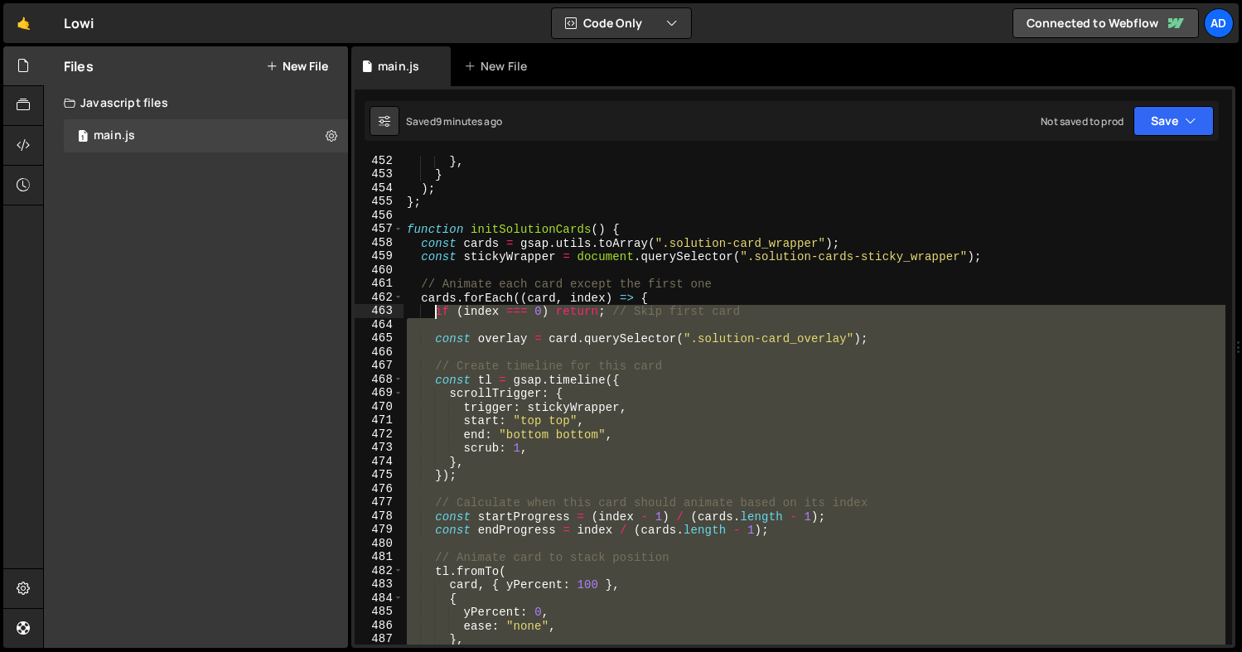
scroll to position [6169, 0]
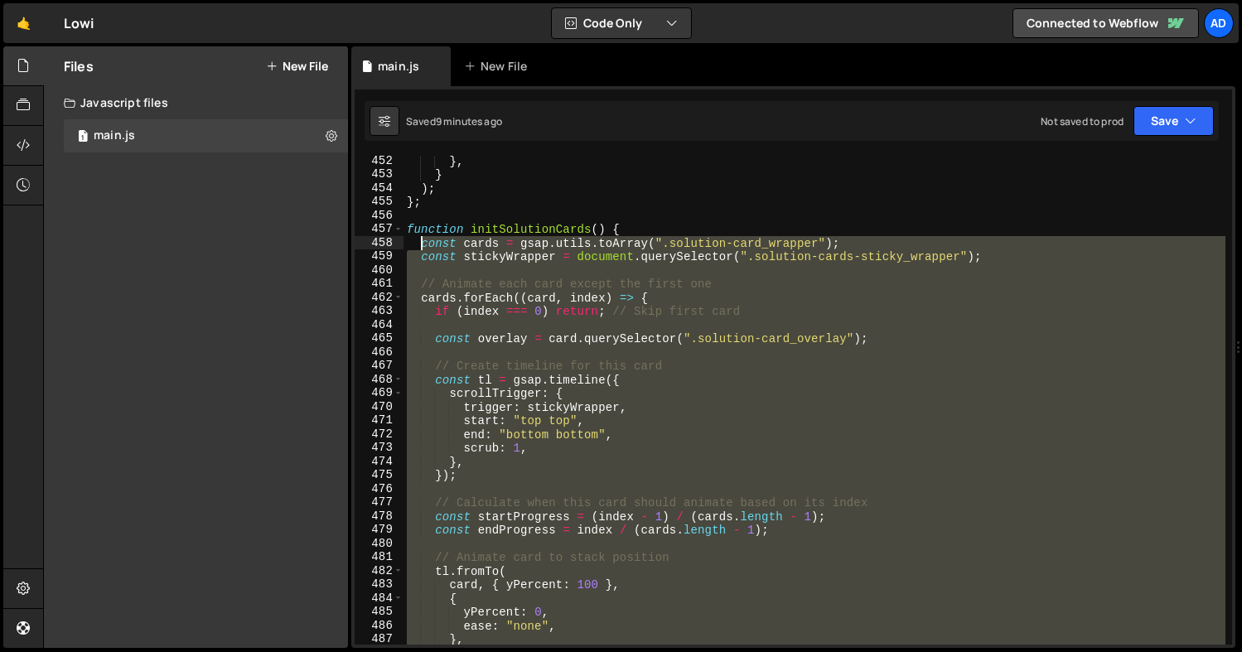
drag, startPoint x: 450, startPoint y: 487, endPoint x: 421, endPoint y: 247, distance: 242.1
click at [421, 247] on div "} , } ) ; } ; function initSolutionCards ( ) { const cards = gsap . utils . toA…" at bounding box center [815, 412] width 822 height 516
paste textarea "}"
type textarea "});"
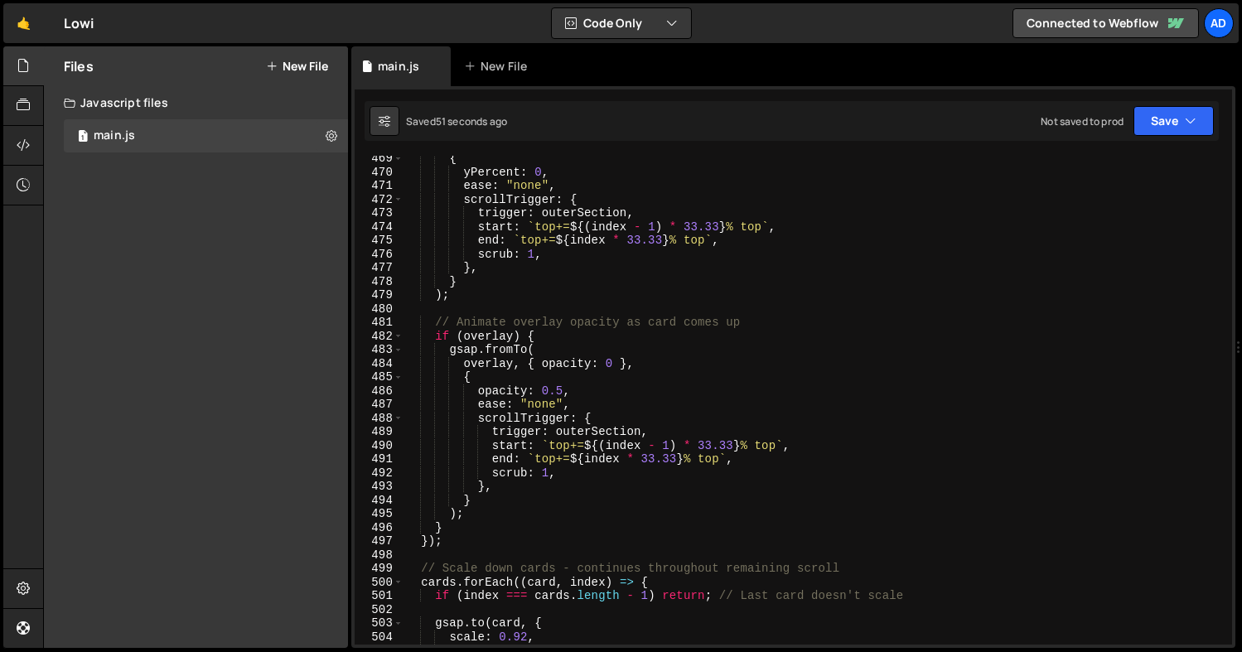
scroll to position [6412, 0]
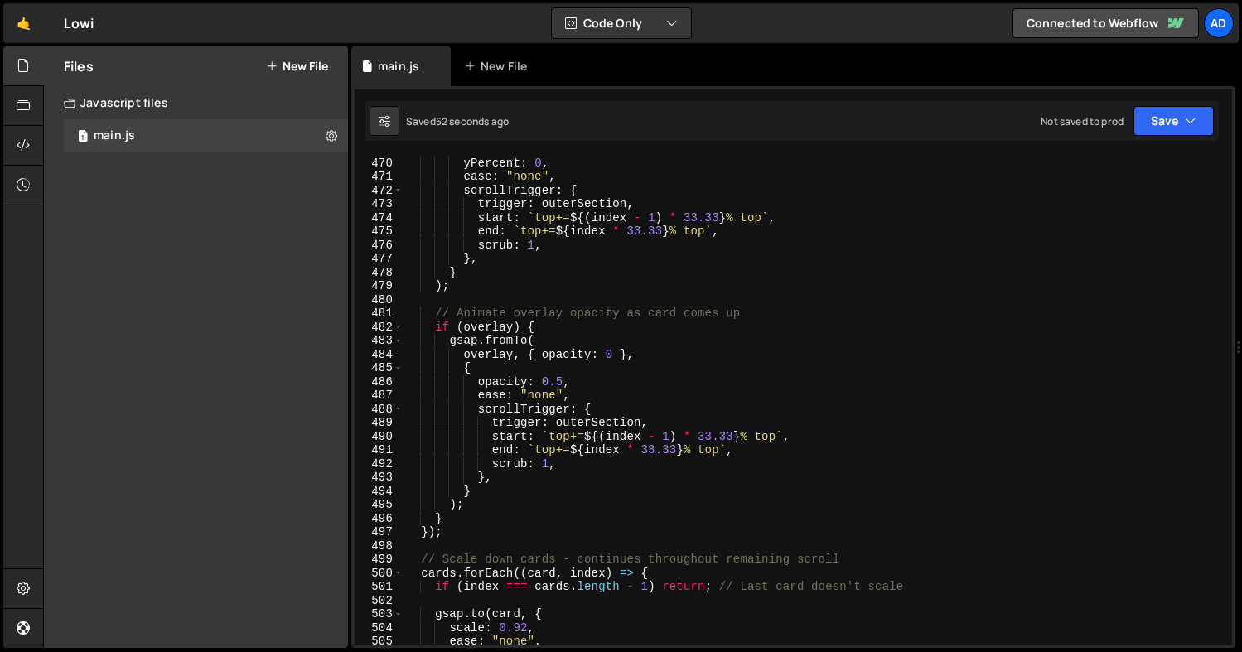
click at [435, 321] on div "{ yPercent : 0 , ease : "none" , scrollTrigger : { trigger : outerSection , sta…" at bounding box center [815, 401] width 822 height 516
click at [534, 322] on div "{ yPercent : 0 , ease : "none" , scrollTrigger : { trigger : outerSection , sta…" at bounding box center [815, 401] width 822 height 516
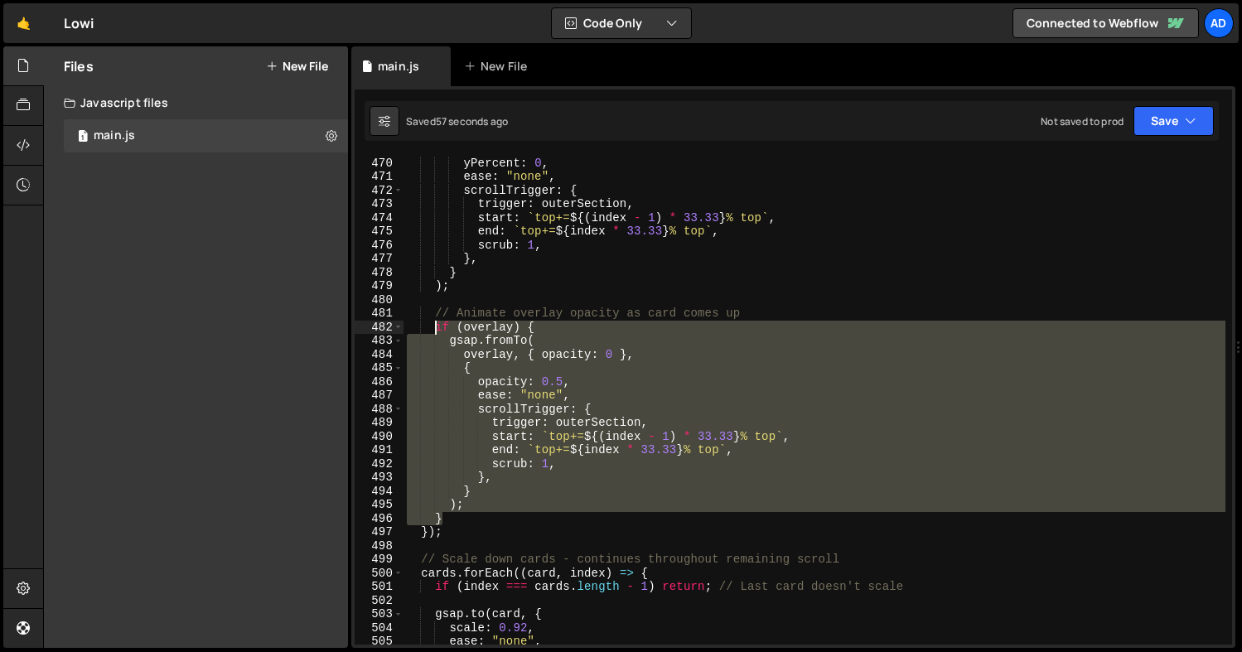
drag, startPoint x: 458, startPoint y: 519, endPoint x: 433, endPoint y: 326, distance: 194.7
click at [433, 326] on div "{ yPercent : 0 , ease : "none" , scrollTrigger : { trigger : outerSection , sta…" at bounding box center [815, 401] width 822 height 516
type textarea "if (overlay) { gsap.fromTo("
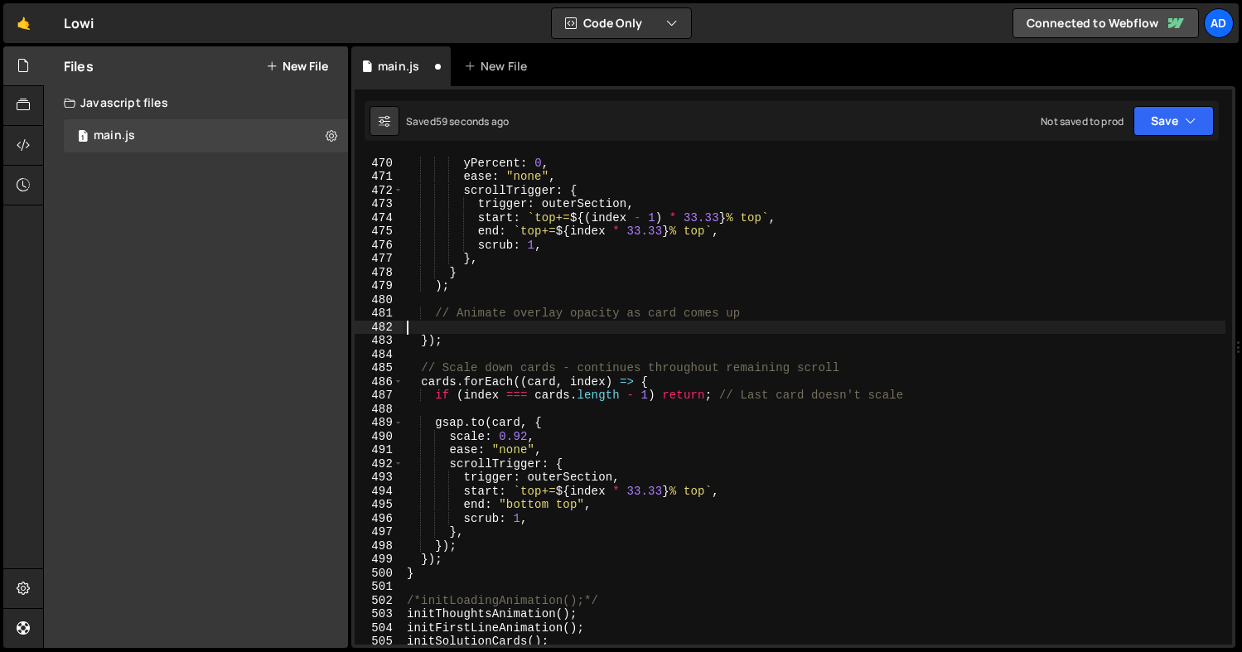
type textarea "// Animate overlay opacity as card comes up"
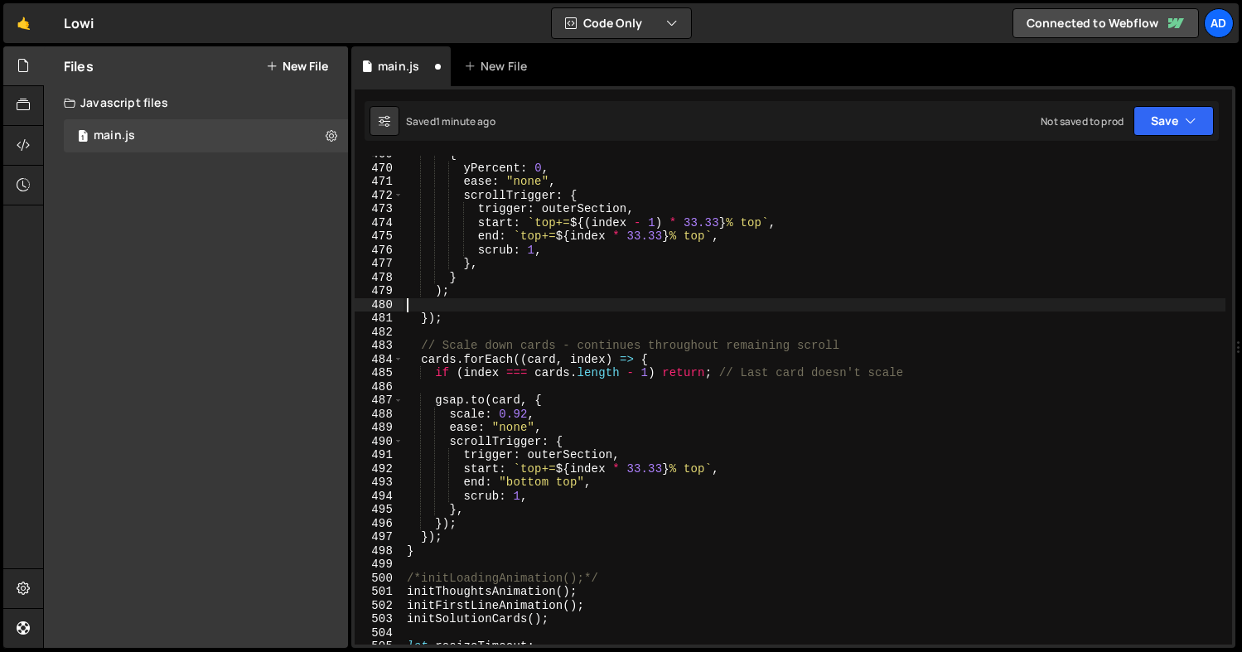
scroll to position [6410, 0]
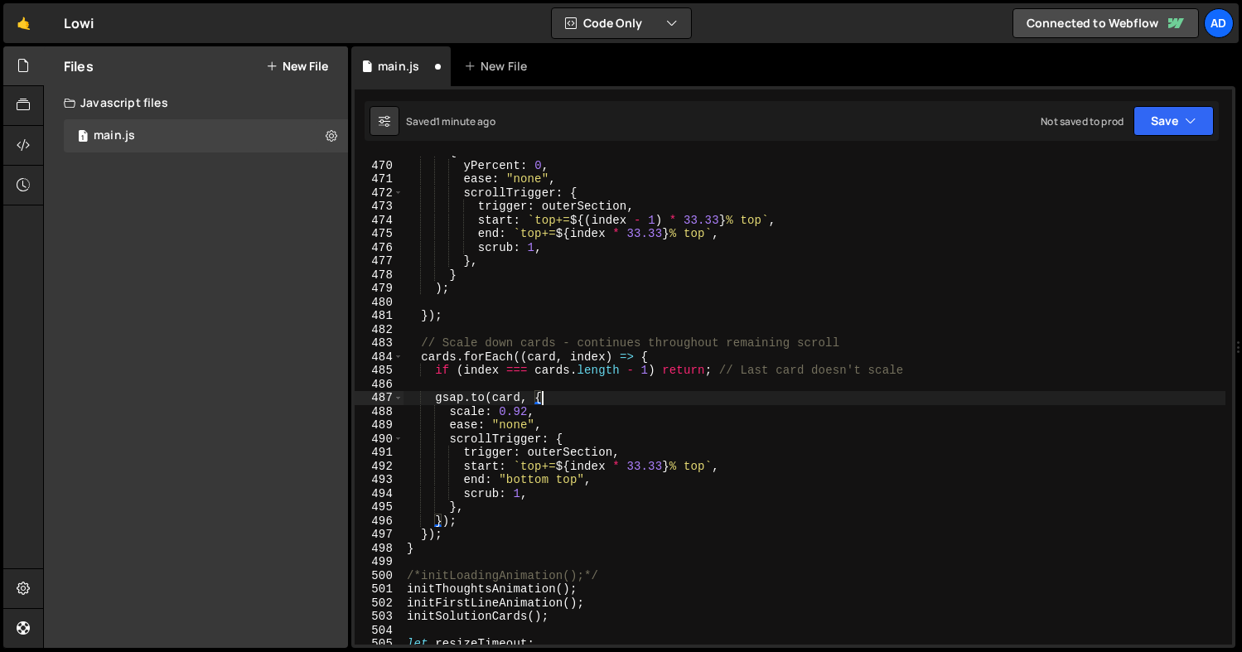
click at [540, 392] on div "{ yPercent : 0 , ease : "none" , scrollTrigger : { trigger : outerSection , sta…" at bounding box center [815, 403] width 822 height 516
click at [473, 515] on div "{ yPercent : 0 , ease : "none" , scrollTrigger : { trigger : outerSection , sta…" at bounding box center [815, 403] width 822 height 516
type textarea "});"
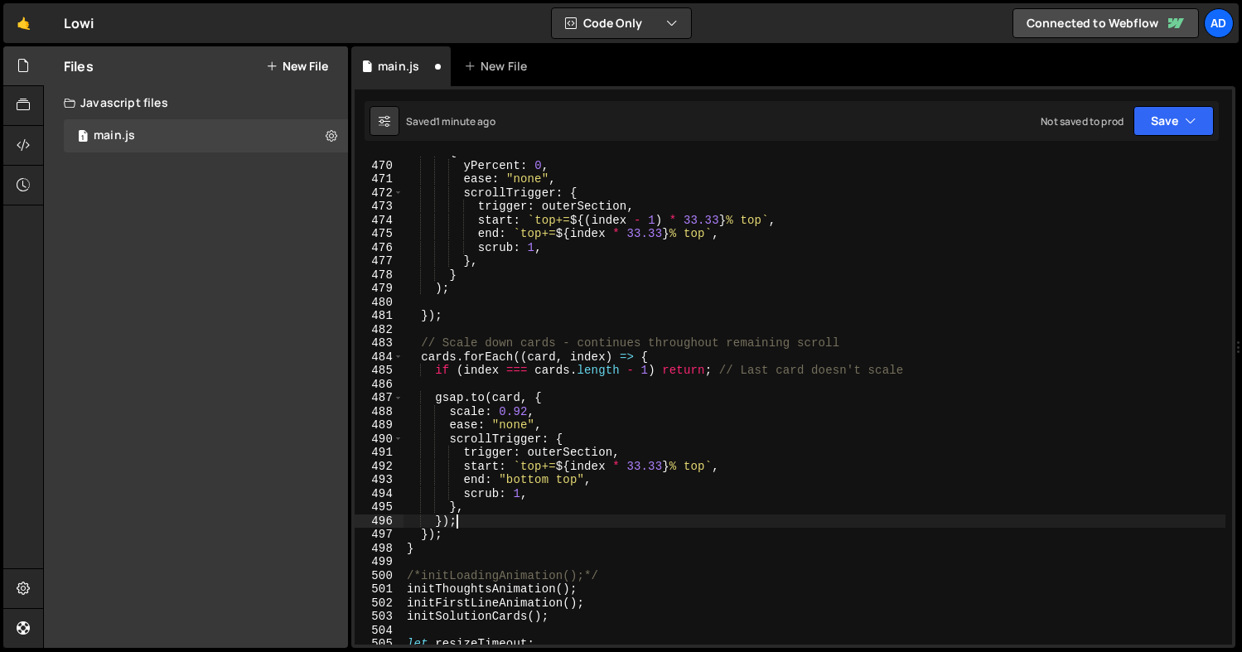
scroll to position [0, 1]
paste textarea "}"
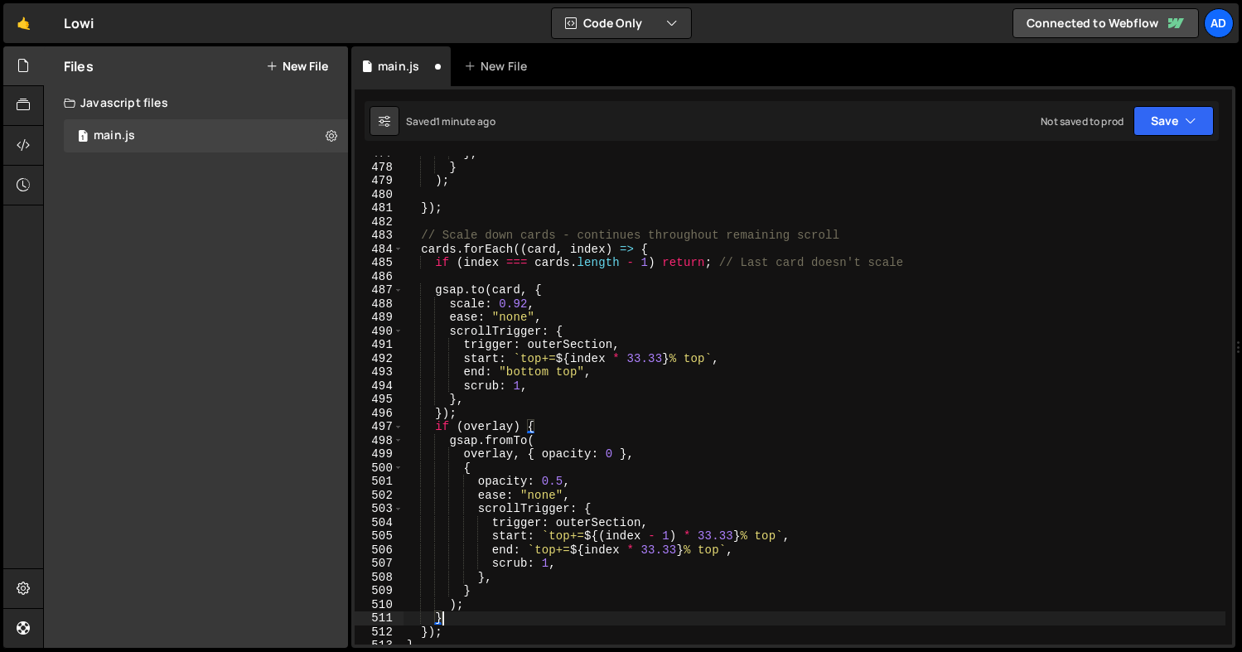
scroll to position [6517, 0]
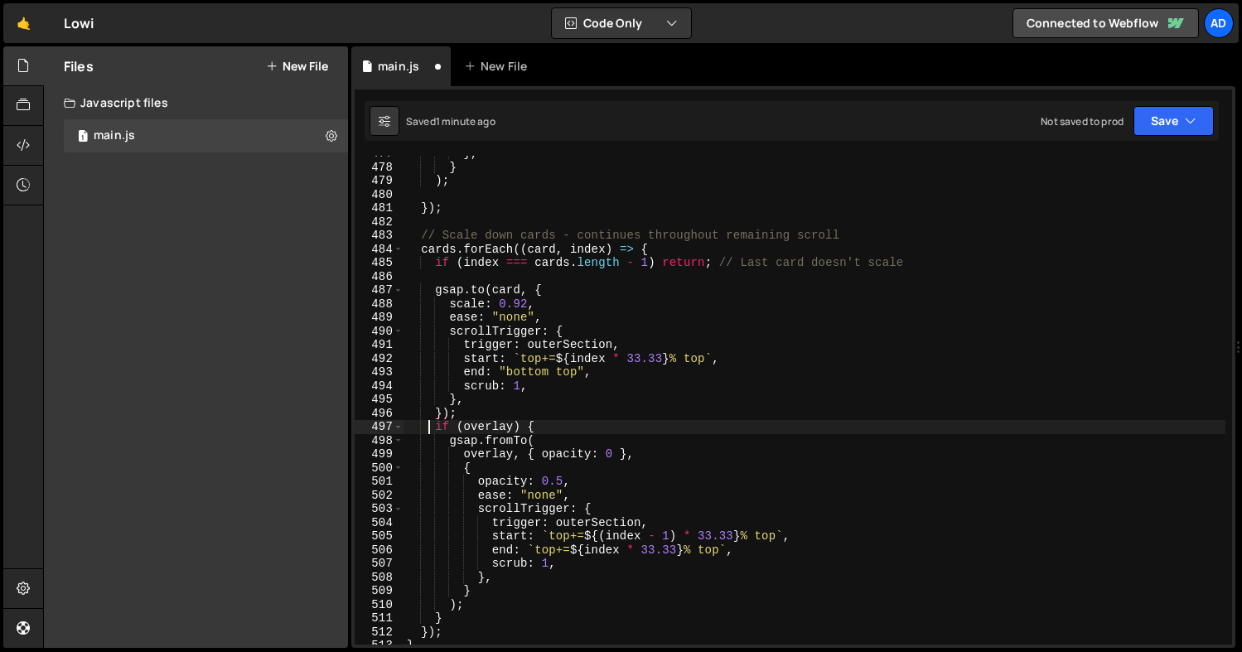
drag, startPoint x: 428, startPoint y: 424, endPoint x: 439, endPoint y: 427, distance: 11.9
click at [439, 427] on div "} , } ) ; }) ; // Scale down cards - continues throughout remaining scroll card…" at bounding box center [815, 405] width 822 height 516
click at [536, 427] on div "} , } ) ; }) ; // Scale down cards - continues throughout remaining scroll card…" at bounding box center [815, 405] width 822 height 516
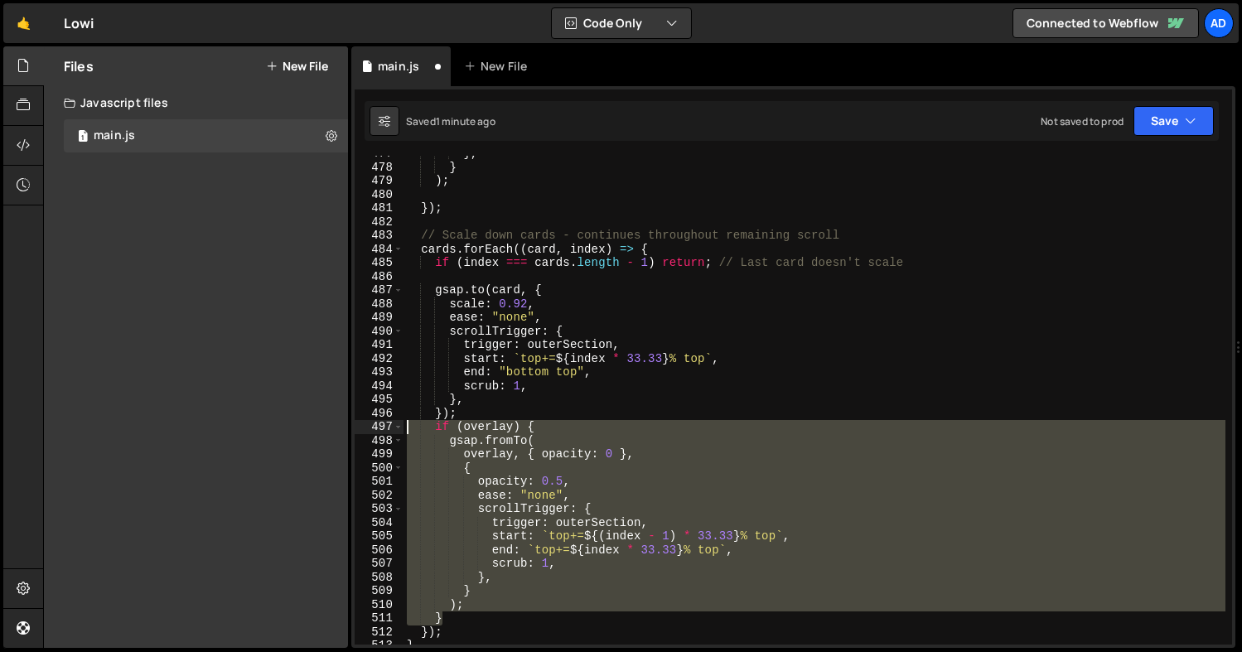
drag, startPoint x: 456, startPoint y: 619, endPoint x: 336, endPoint y: 429, distance: 224.2
click at [336, 429] on div "Files New File Javascript files 1 main.js 0 CSS files Copy share link Edit File…" at bounding box center [642, 347] width 1199 height 602
type textarea "if (overlay) { gsap.fromTo("
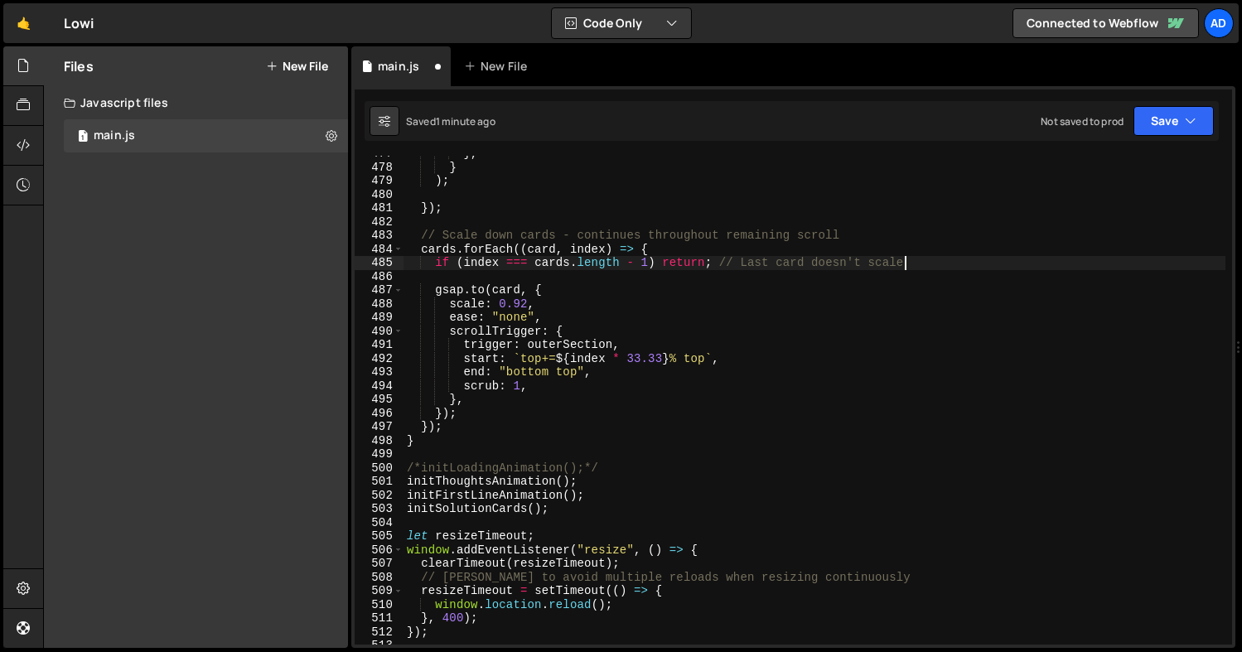
click at [927, 263] on div "} , } ) ; }) ; // Scale down cards - continues throughout remaining scroll card…" at bounding box center [815, 405] width 822 height 516
type textarea "if (index === cards.length - 1) return; // Last card doesn't scale"
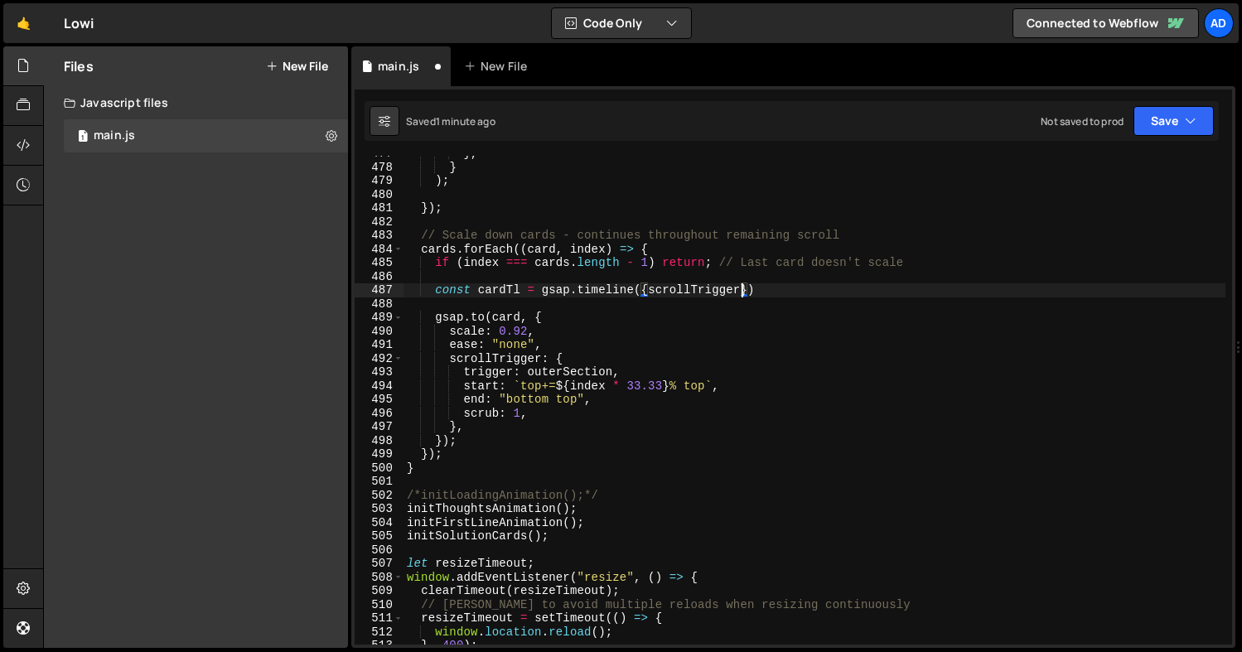
scroll to position [0, 23]
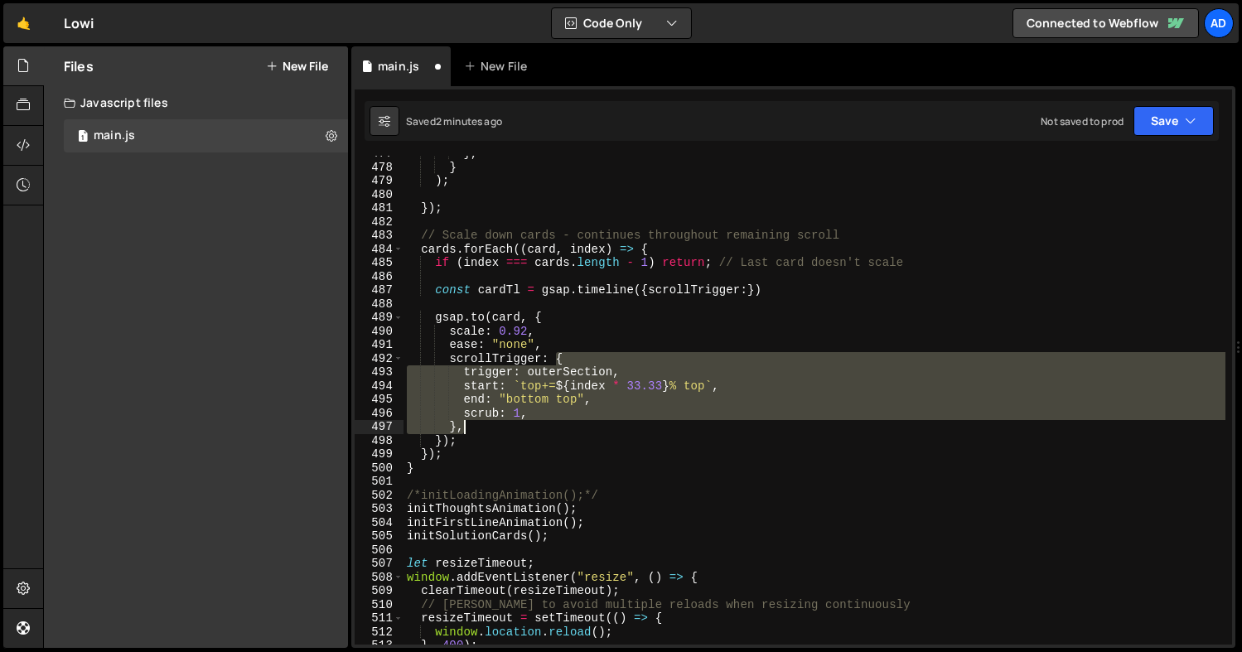
drag, startPoint x: 555, startPoint y: 354, endPoint x: 608, endPoint y: 423, distance: 86.9
click at [608, 423] on div "} , } ) ; }) ; // Scale down cards - continues throughout remaining scroll card…" at bounding box center [815, 405] width 822 height 516
type textarea "scrollTrigger:"
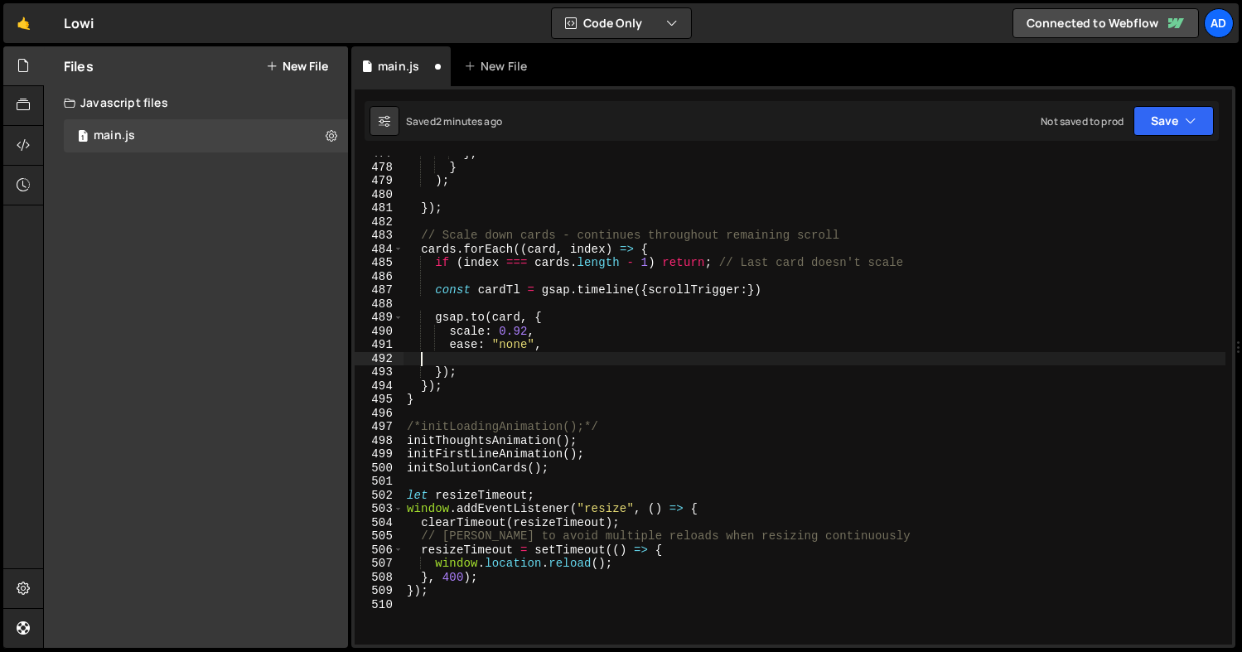
scroll to position [0, 0]
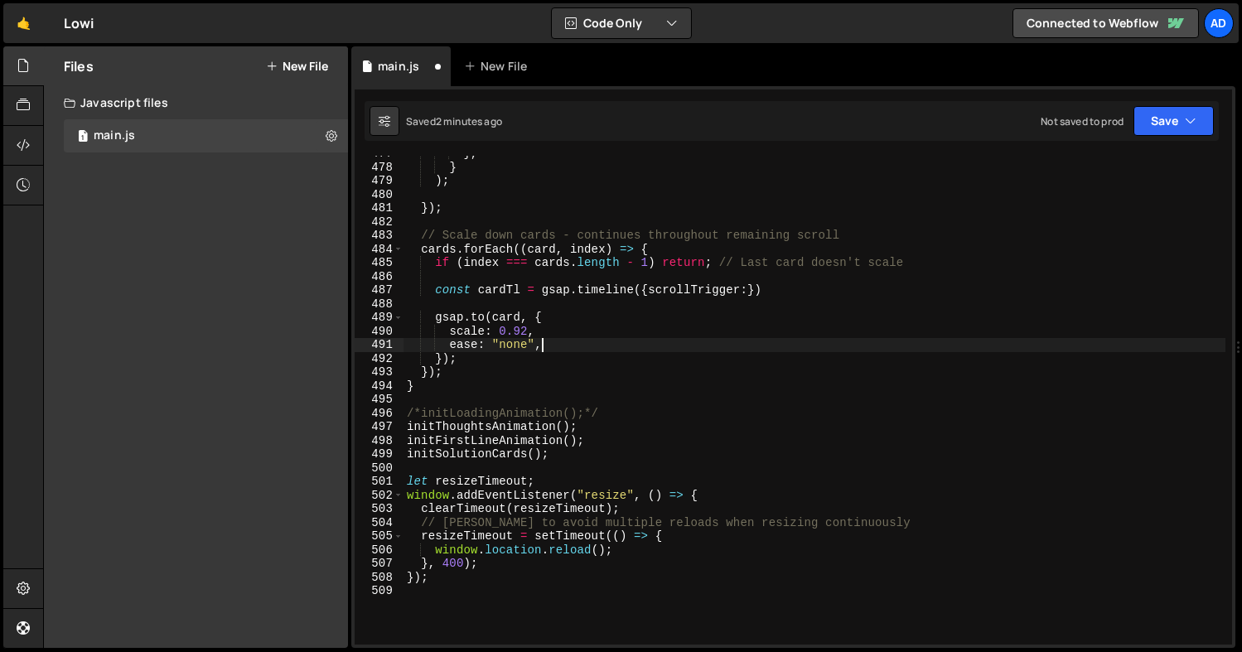
click at [747, 287] on div "} , } ) ; }) ; // Scale down cards - continues throughout remaining scroll card…" at bounding box center [815, 405] width 822 height 516
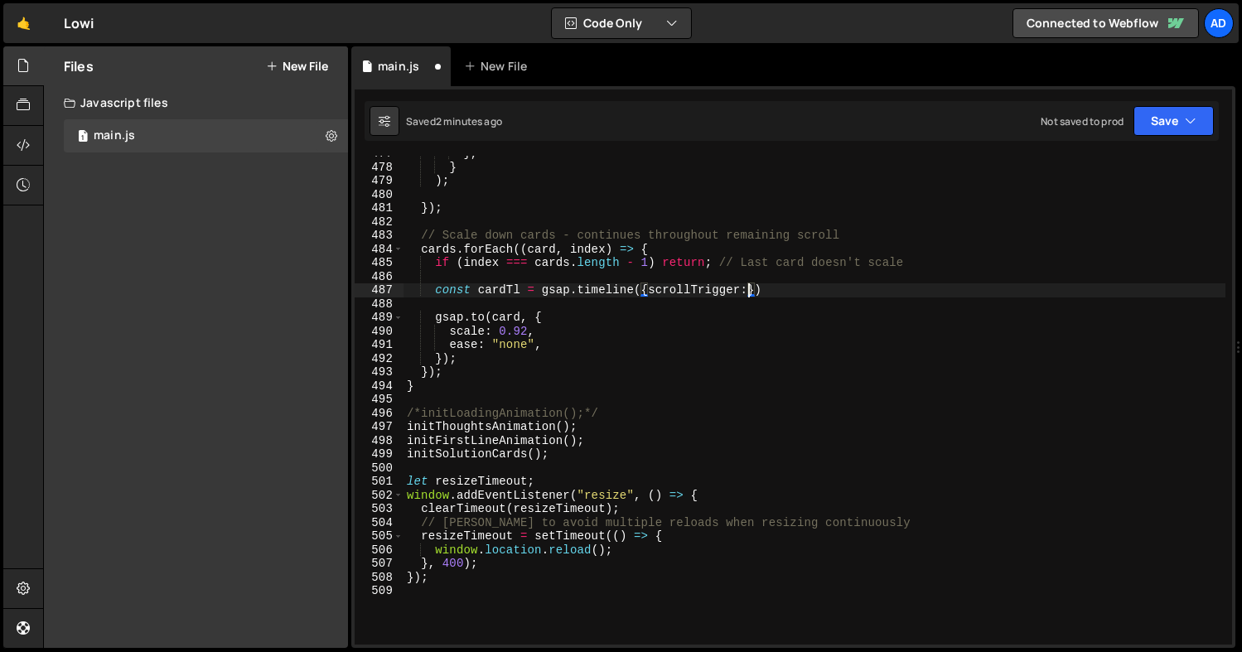
paste textarea "},"
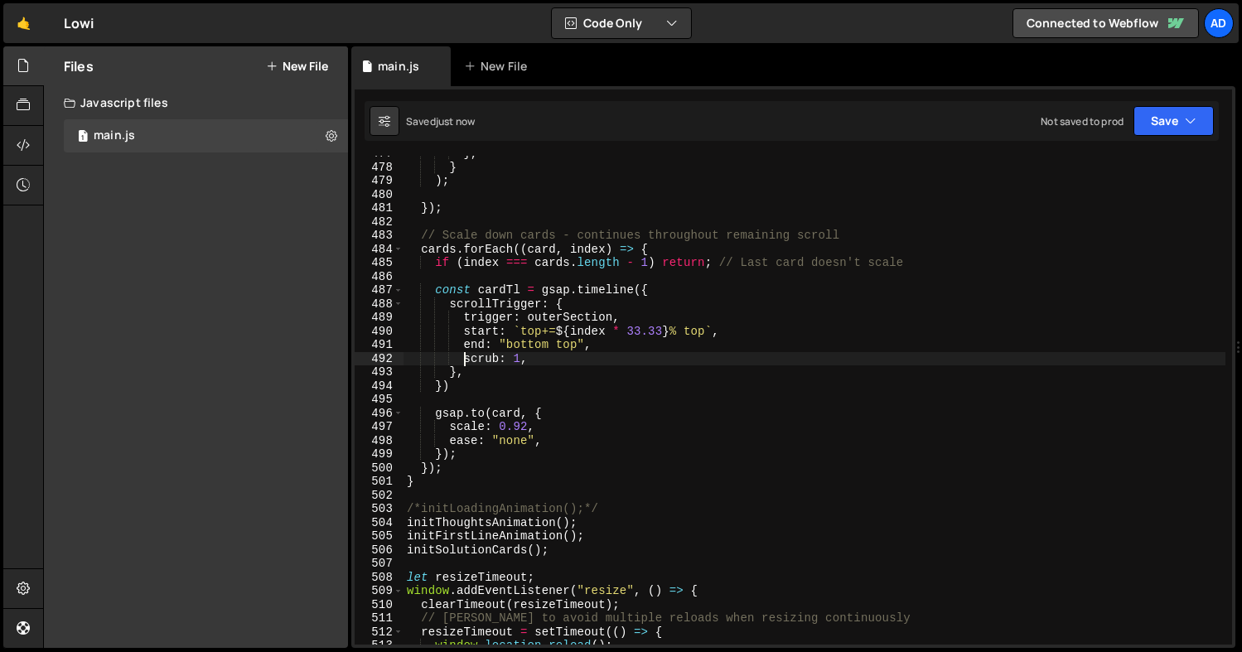
click at [448, 411] on div "} , } ) ; }) ; // Scale down cards - continues throughout remaining scroll card…" at bounding box center [815, 405] width 822 height 516
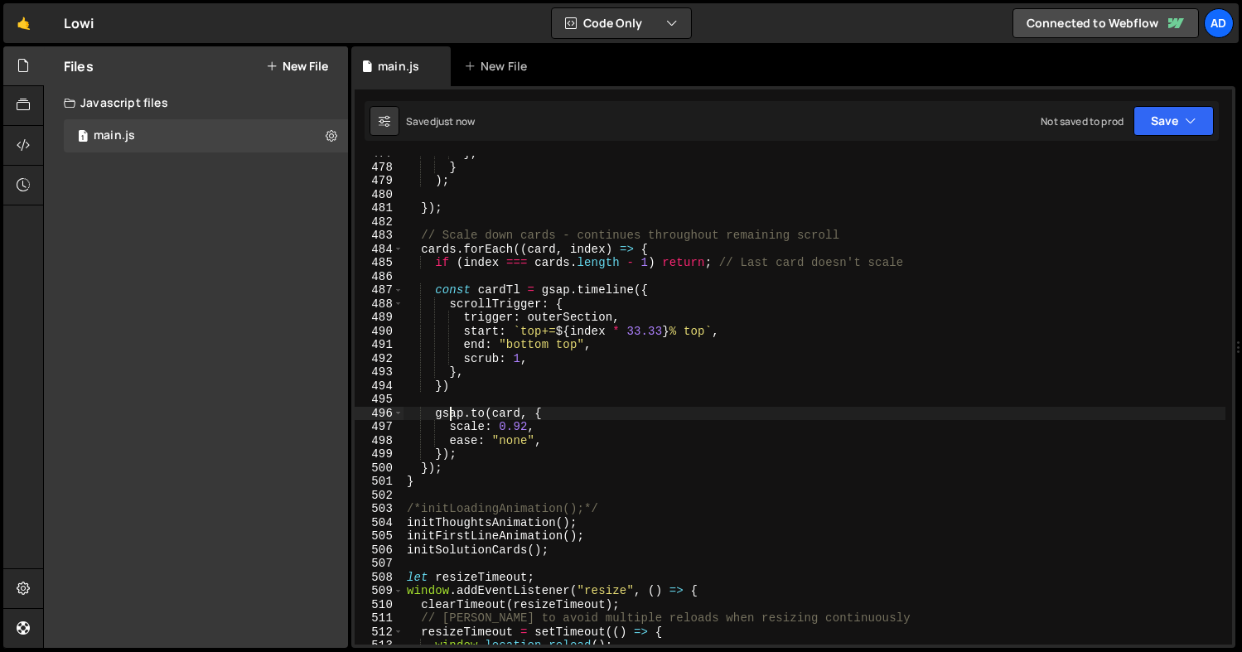
click at [448, 411] on div "} , } ) ; }) ; // Scale down cards - continues throughout remaining scroll card…" at bounding box center [815, 405] width 822 height 516
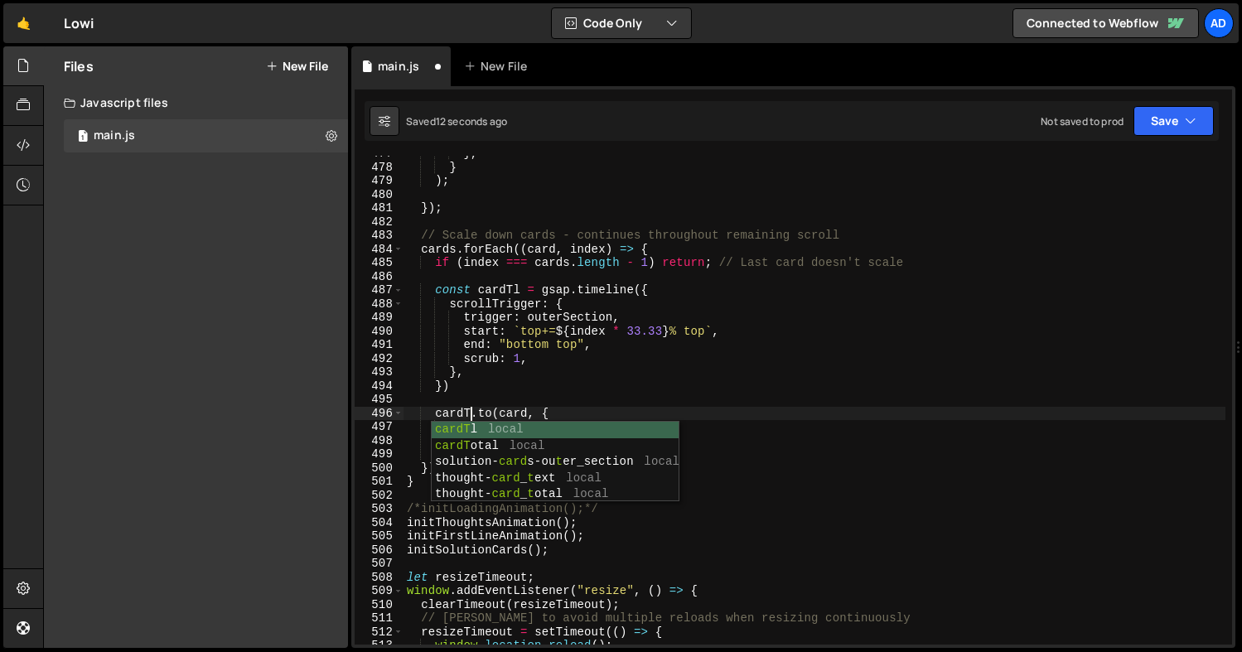
scroll to position [0, 4]
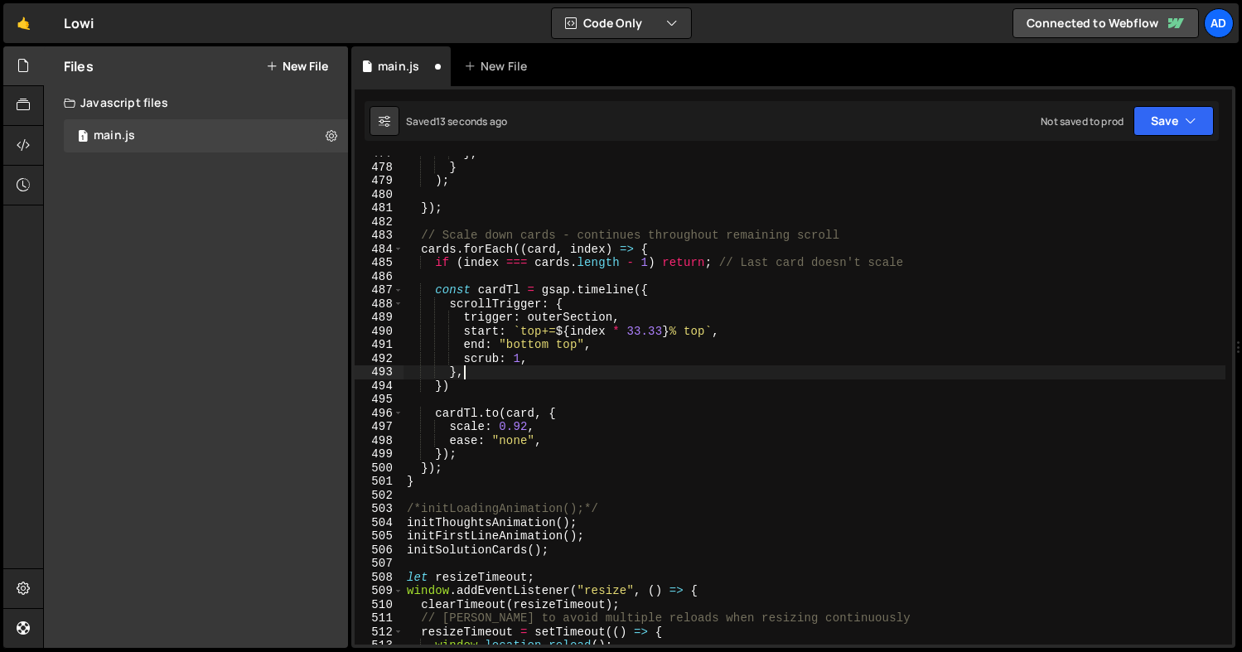
click at [502, 373] on div "} , } ) ; }) ; // Scale down cards - continues throughout remaining scroll card…" at bounding box center [815, 405] width 822 height 516
click at [555, 413] on div "} , } ) ; }) ; // Scale down cards - continues throughout remaining scroll card…" at bounding box center [815, 405] width 822 height 516
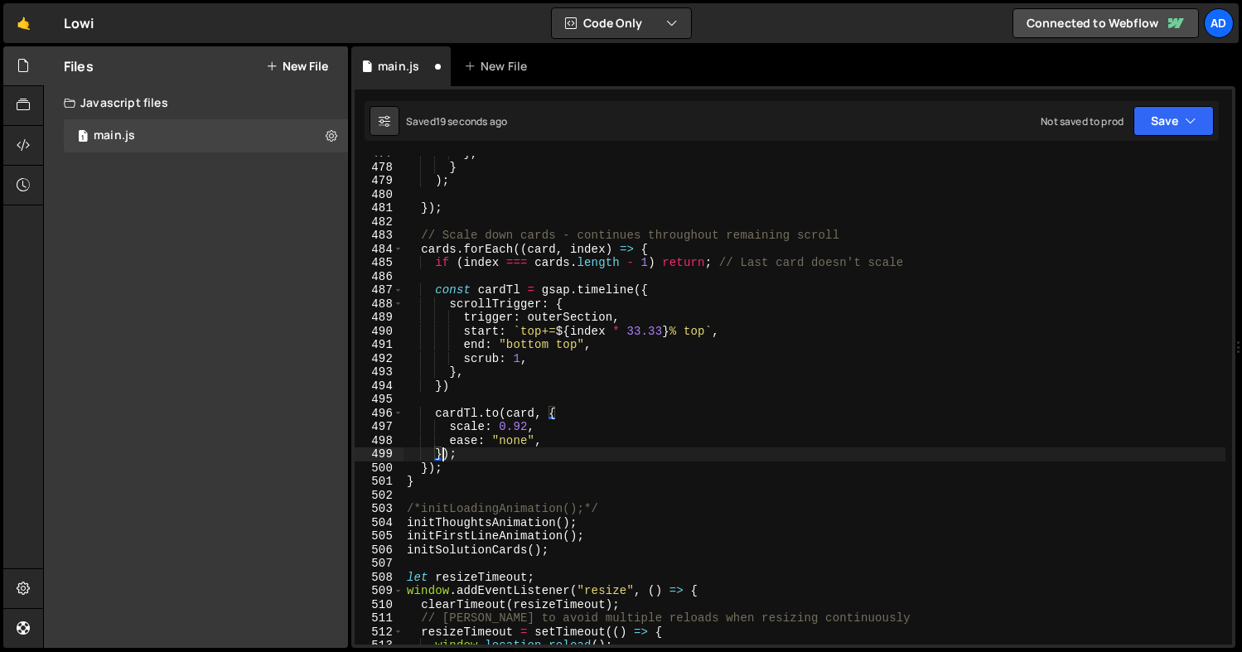
click at [443, 454] on div "} , } ) ; }) ; // Scale down cards - continues throughout remaining scroll card…" at bounding box center [815, 405] width 822 height 516
click at [530, 452] on div "} , } ) ; }) ; // Scale down cards - continues throughout remaining scroll card…" at bounding box center [815, 405] width 822 height 516
type textarea "})"
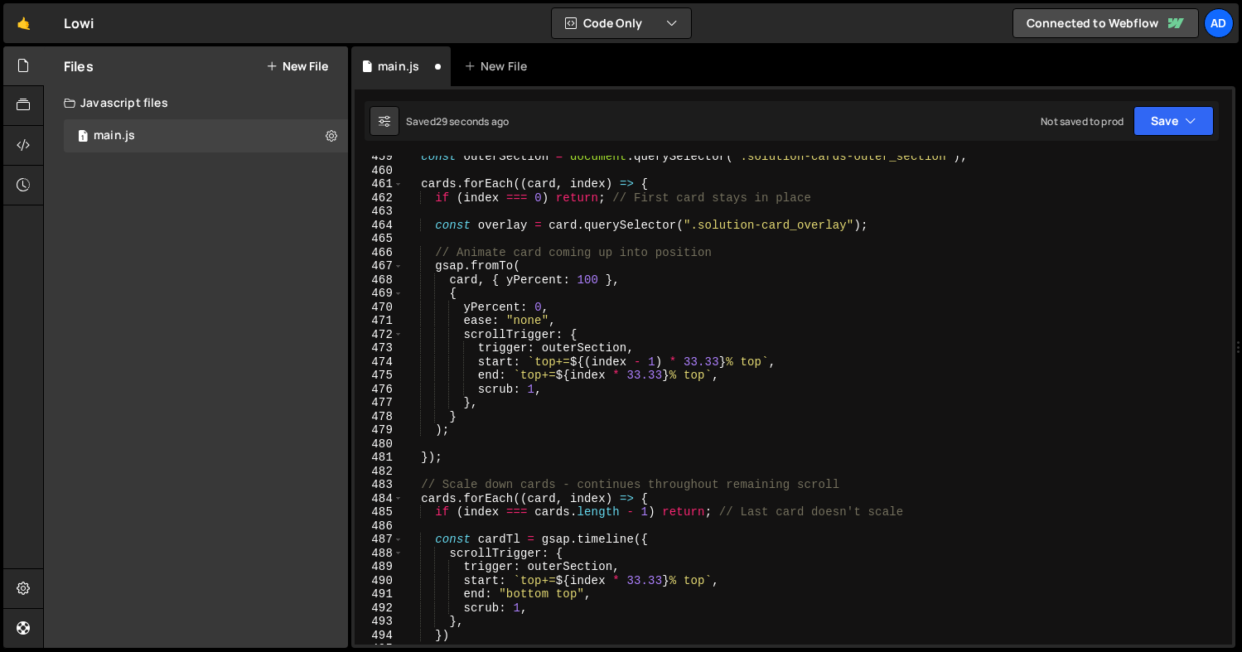
scroll to position [6261, 0]
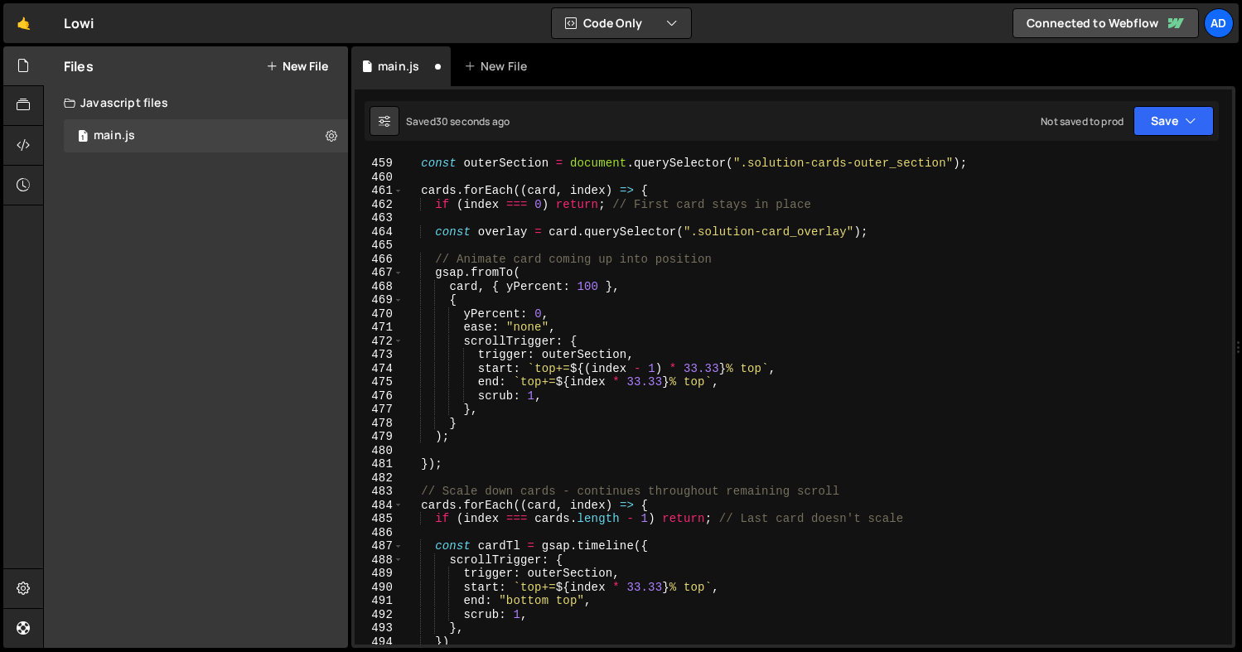
click at [508, 228] on div "const cards = gsap . utils . toArray ( ".solution-card_wrapper" ) ; const outer…" at bounding box center [815, 401] width 822 height 516
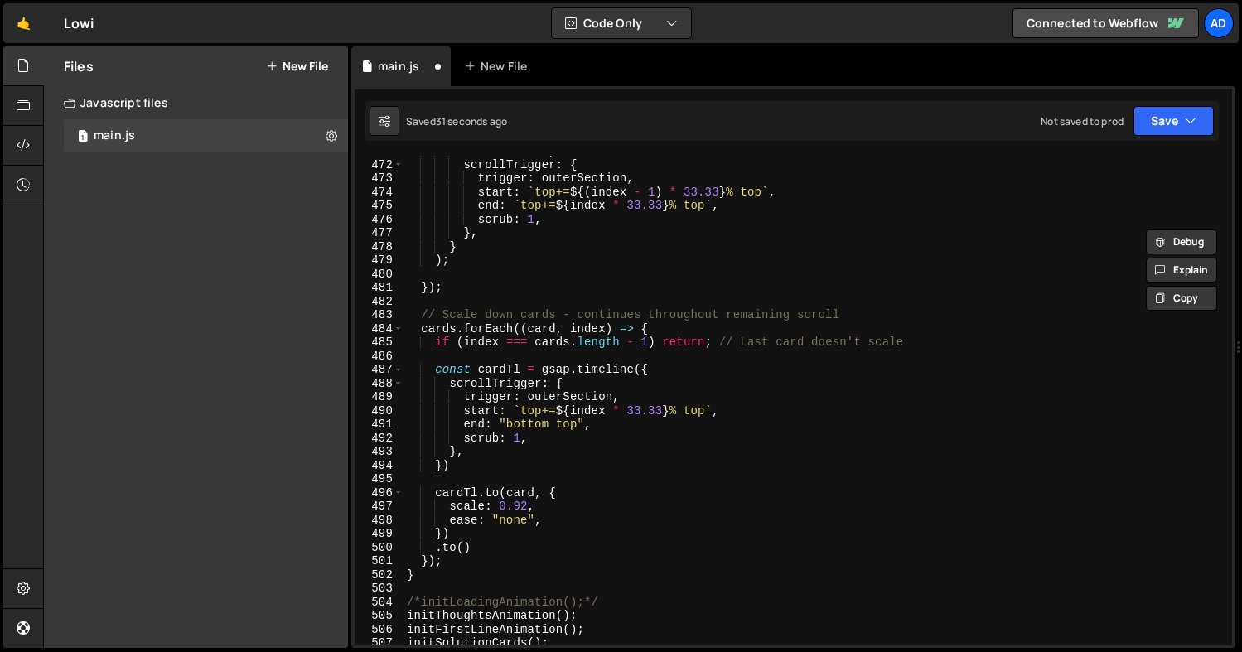
scroll to position [6473, 0]
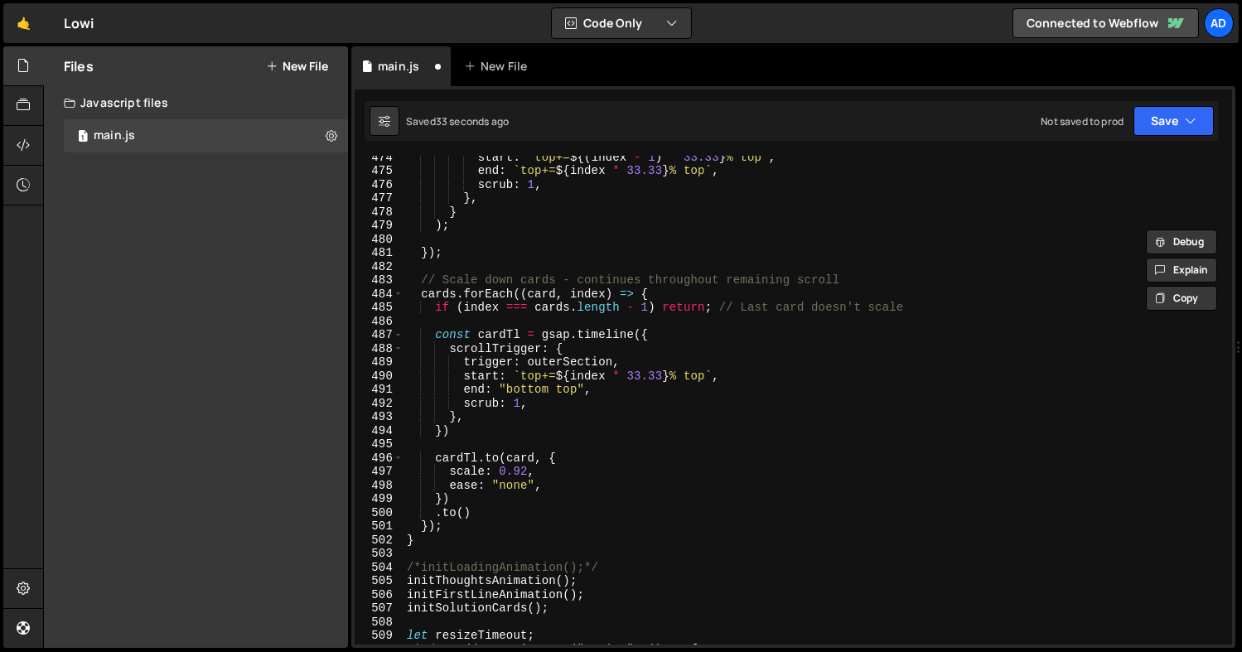
click at [464, 515] on div "start : ` top+= ${ ( index - 1 ) * 33.33 } % top ` , end : ` top+= ${ index * 3…" at bounding box center [815, 408] width 822 height 516
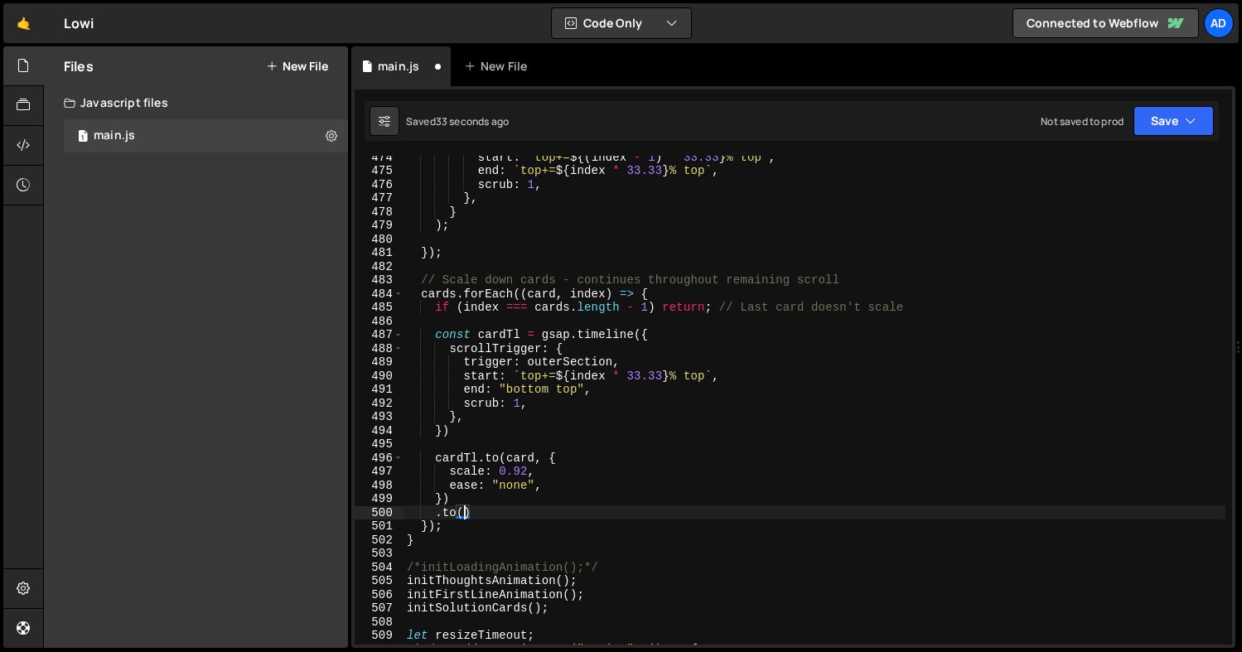
paste textarea "overlay"
type textarea ".to(overlay, {)"
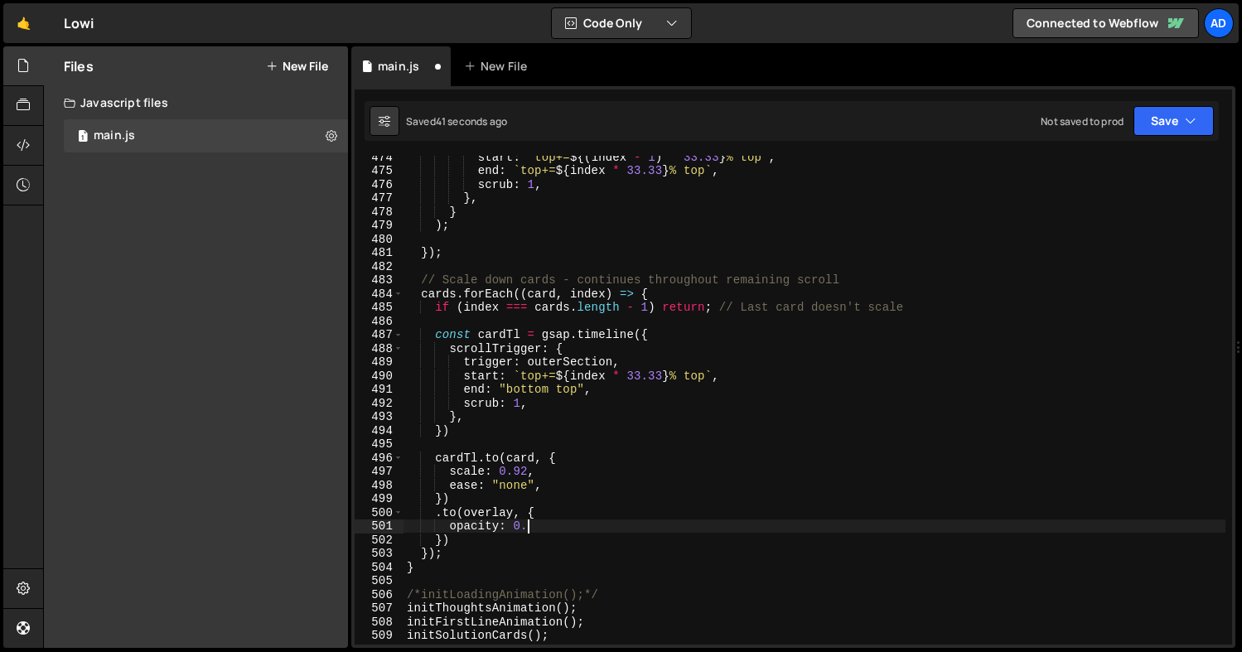
scroll to position [0, 7]
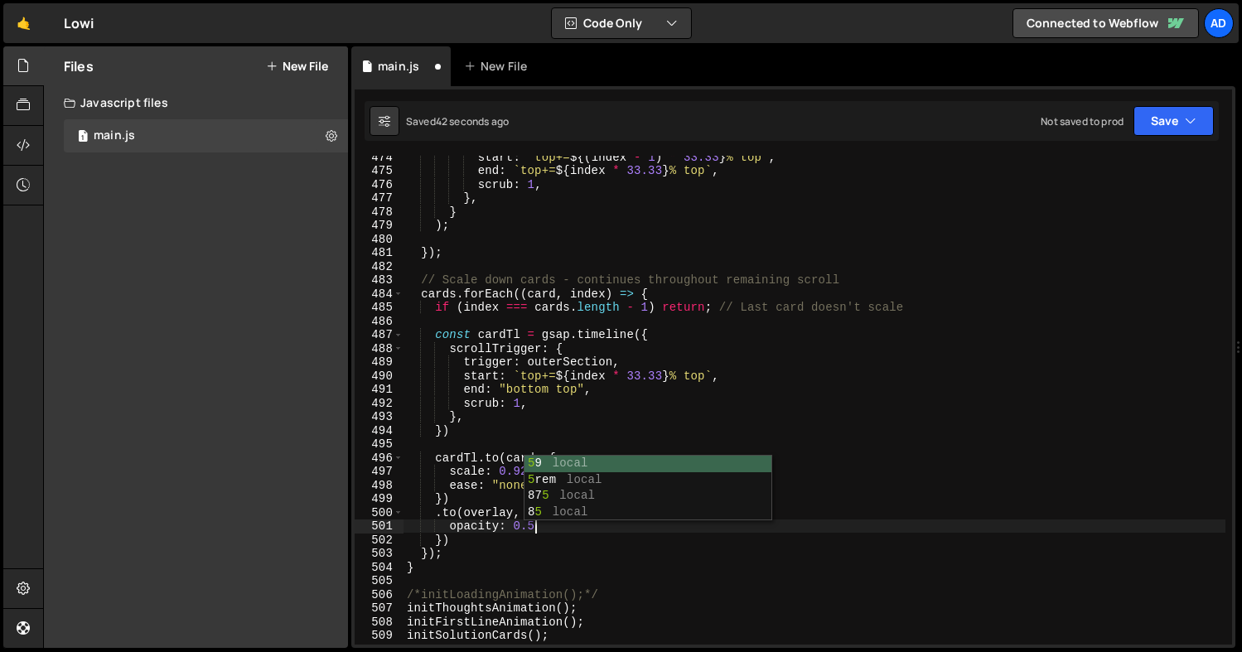
type textarea "opacity: 0.5,"
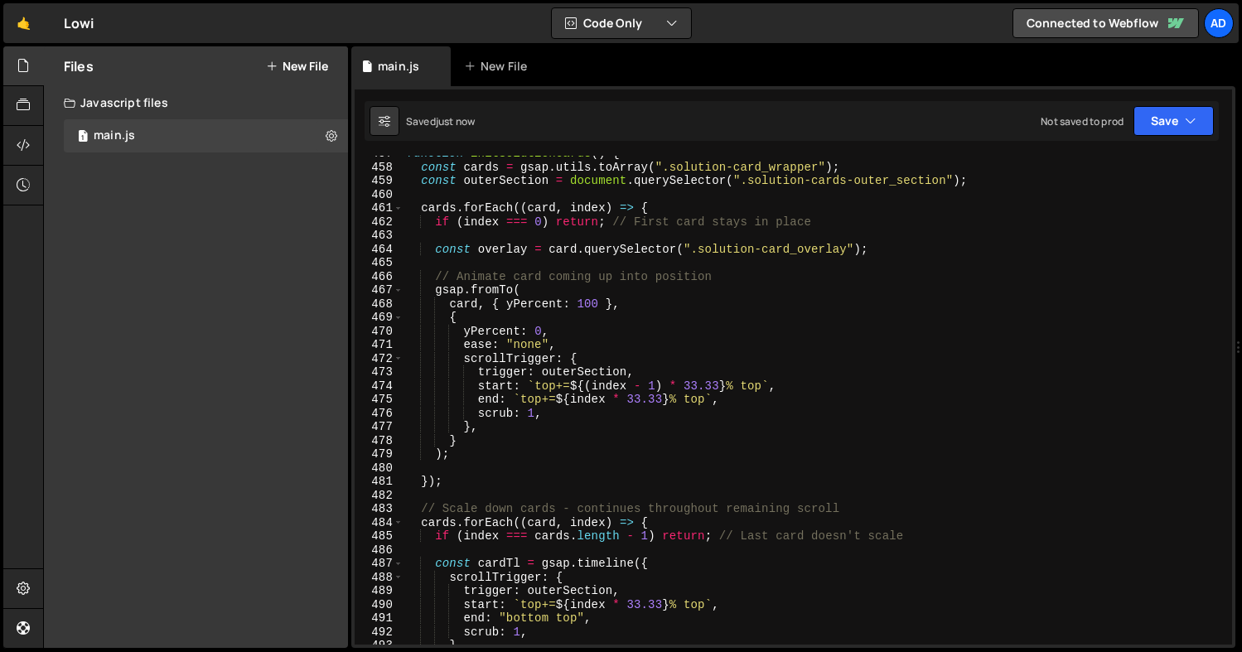
scroll to position [6235, 0]
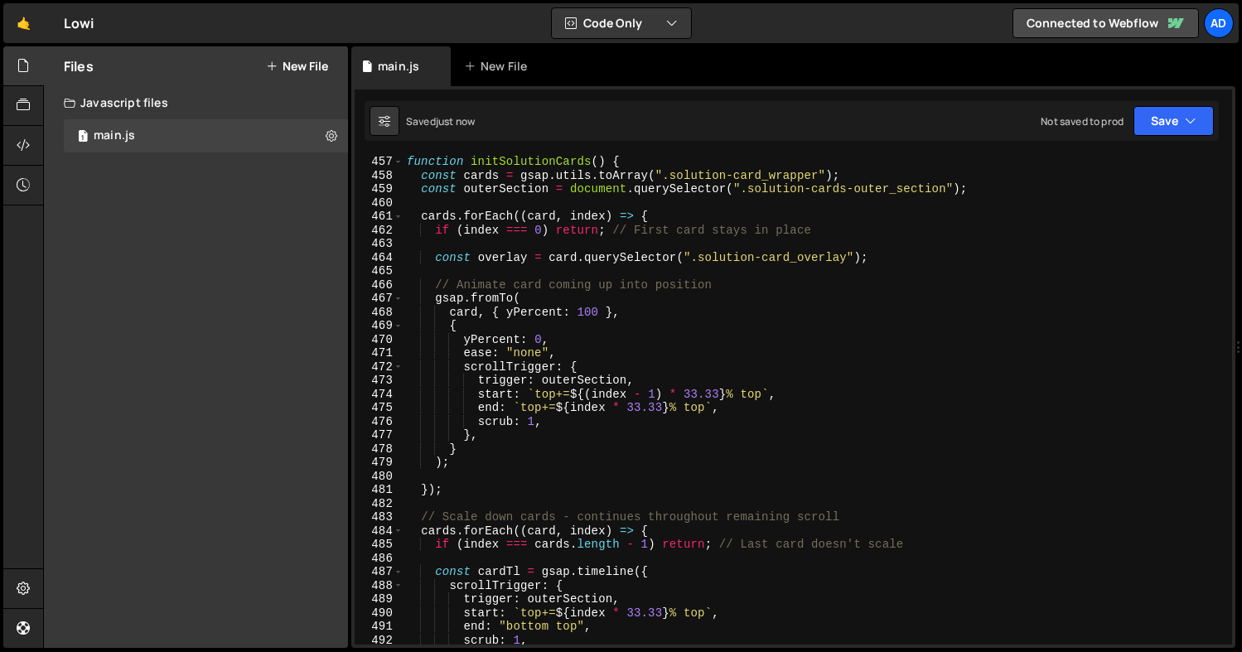
click at [536, 309] on div "function initSolutionCards ( ) { const cards = gsap . utils . toArray ( ".solut…" at bounding box center [815, 413] width 822 height 516
click at [542, 309] on div "function initSolutionCards ( ) { const cards = gsap . utils . toArray ( ".solut…" at bounding box center [815, 413] width 822 height 516
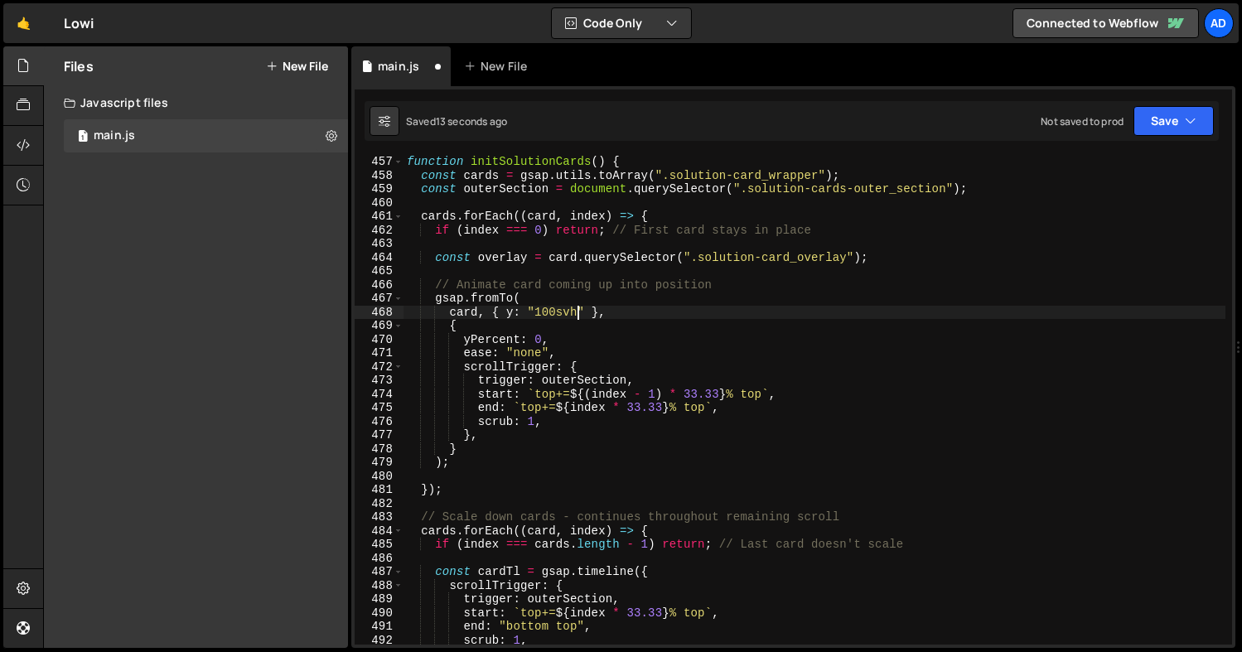
click at [494, 339] on div "function initSolutionCards ( ) { const cards = gsap . utils . toArray ( ".solut…" at bounding box center [815, 413] width 822 height 516
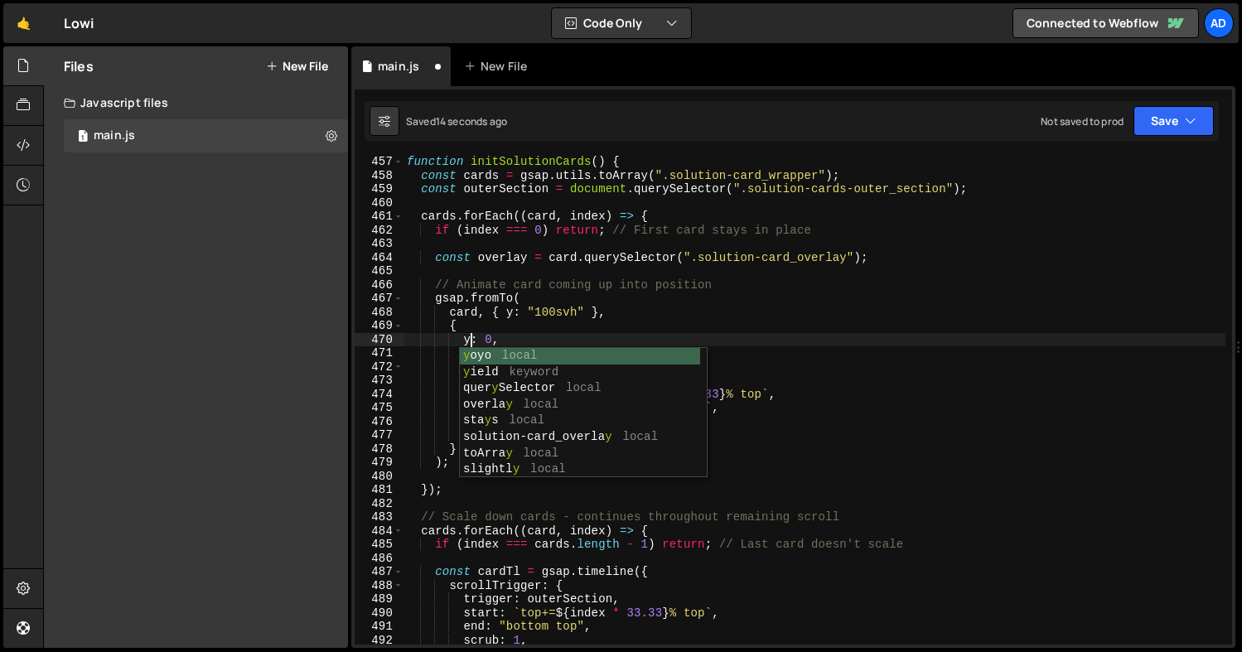
click at [520, 334] on div "function initSolutionCards ( ) { const cards = gsap . utils . toArray ( ".solut…" at bounding box center [815, 413] width 822 height 516
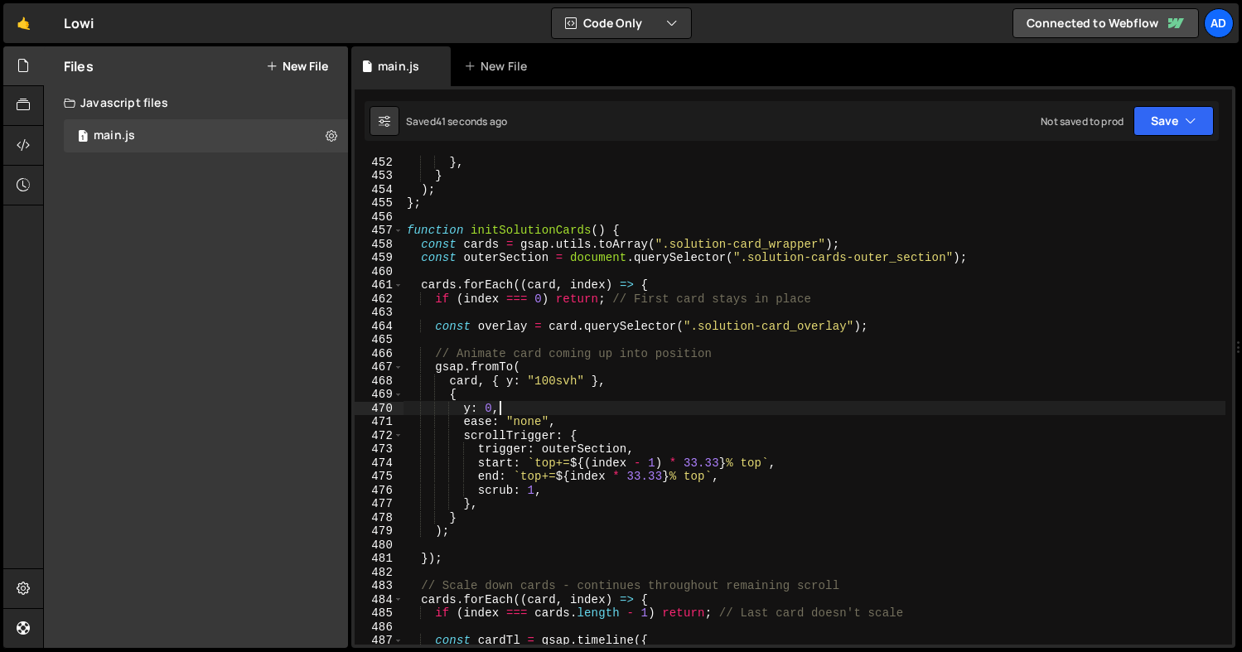
scroll to position [6246, 0]
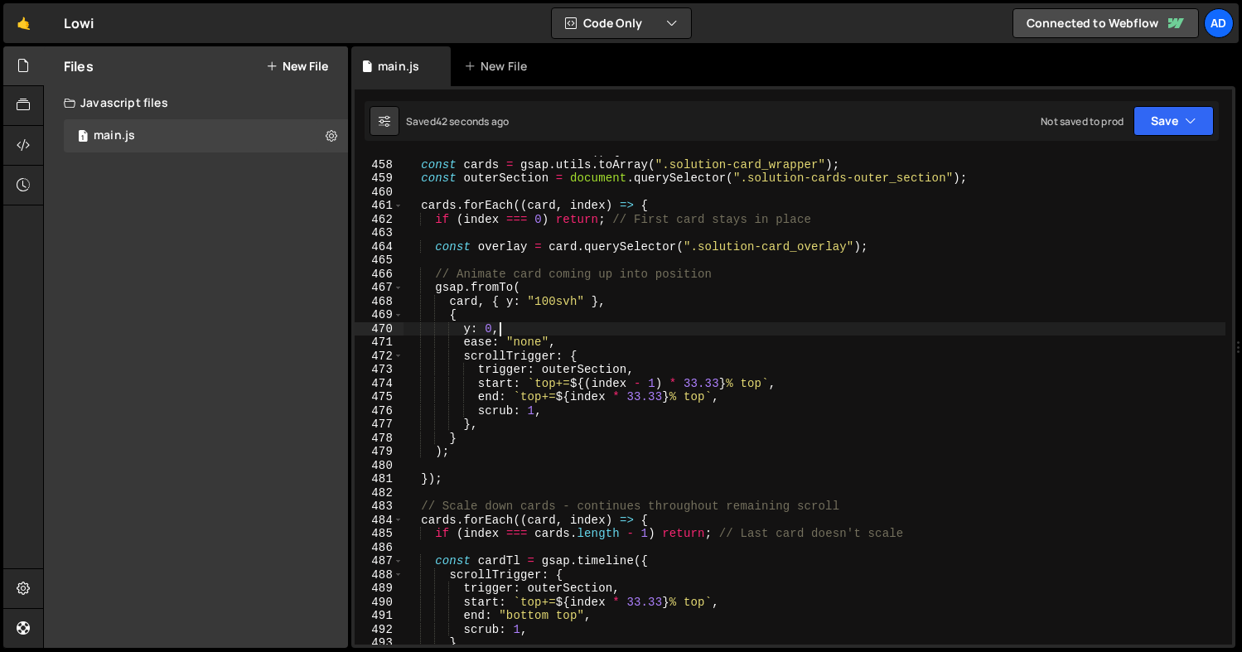
click at [533, 413] on div "function initSolutionCards ( ) { const cards = gsap . utils . toArray ( ".solut…" at bounding box center [815, 402] width 822 height 516
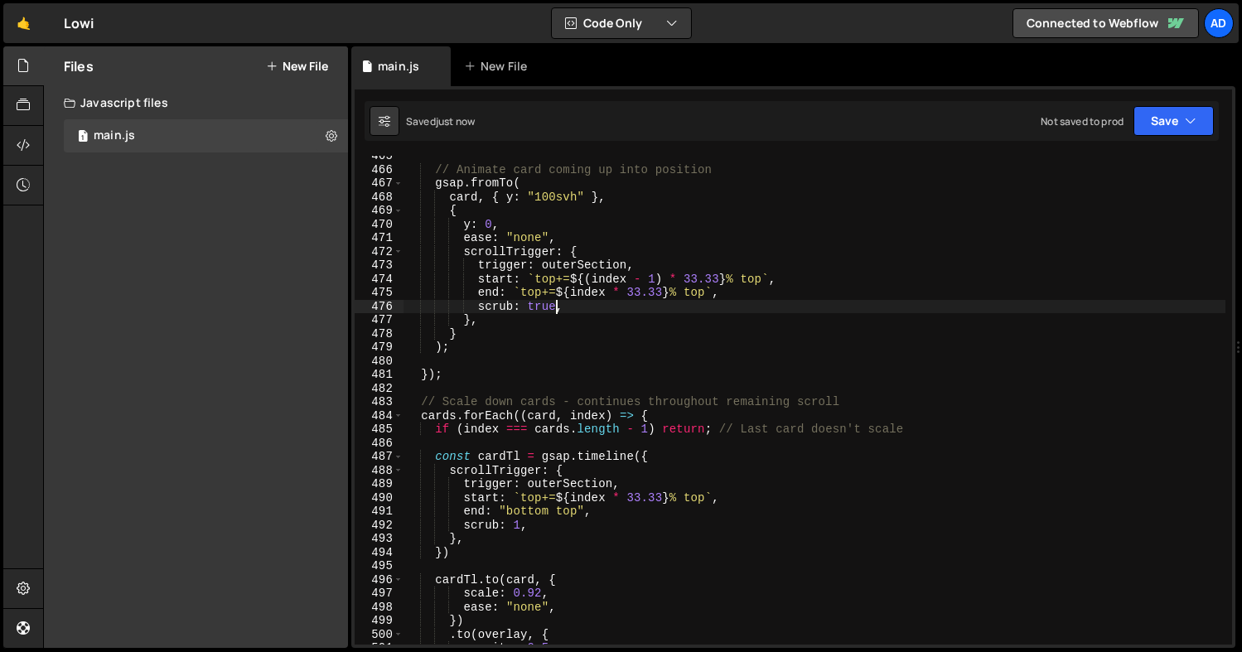
scroll to position [6351, 0]
click at [520, 523] on div "// Animate card coming up into position gsap . fromTo ( card , { y : "100svh" }…" at bounding box center [815, 407] width 822 height 516
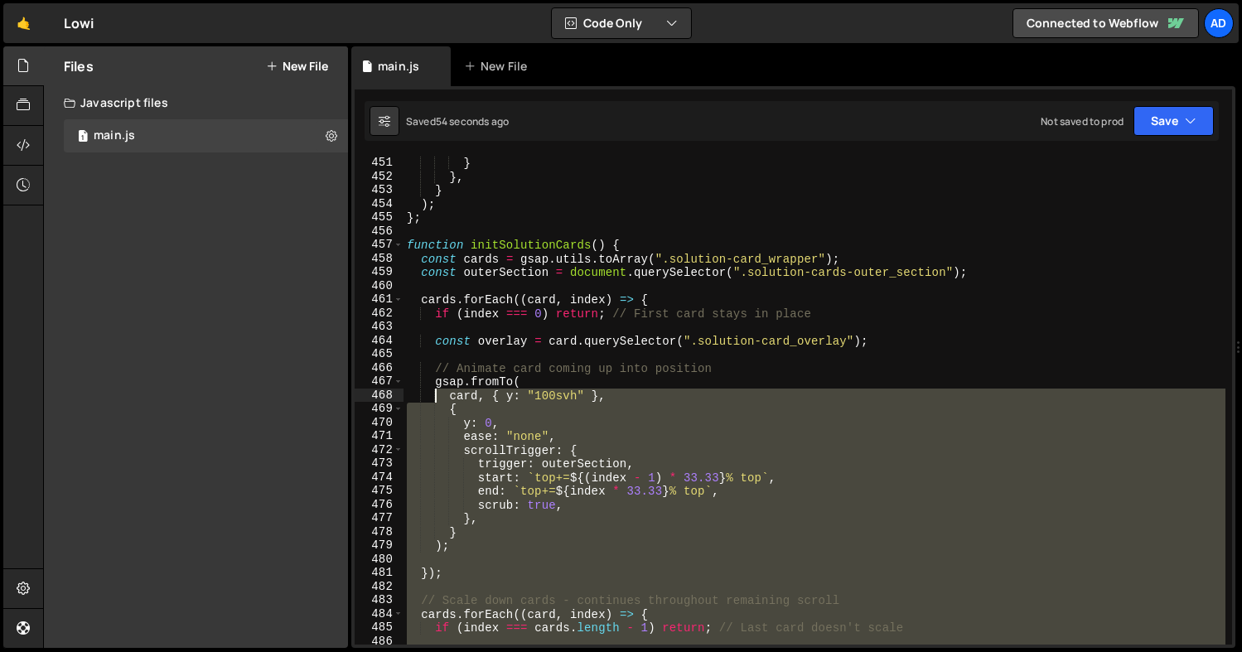
scroll to position [6113, 0]
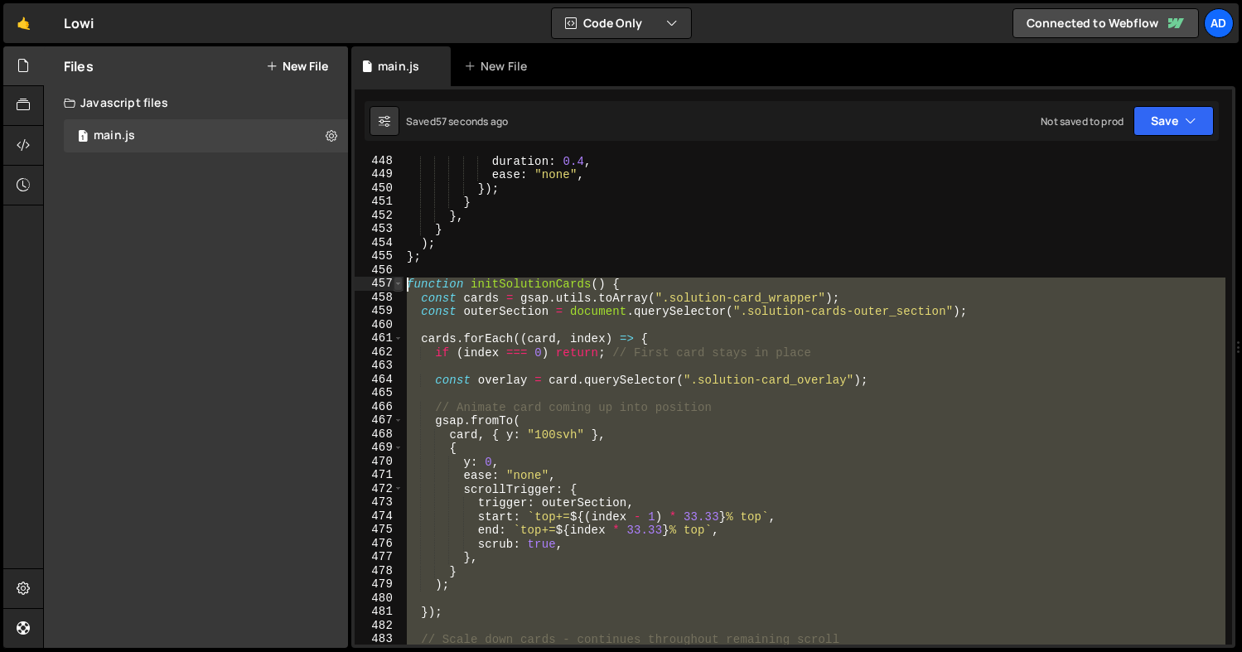
drag, startPoint x: 433, startPoint y: 592, endPoint x: 402, endPoint y: 282, distance: 311.5
click at [402, 282] on div "scrub: true, 448 449 450 451 452 453 454 455 456 457 458 459 460 461 462 463 46…" at bounding box center [794, 400] width 878 height 489
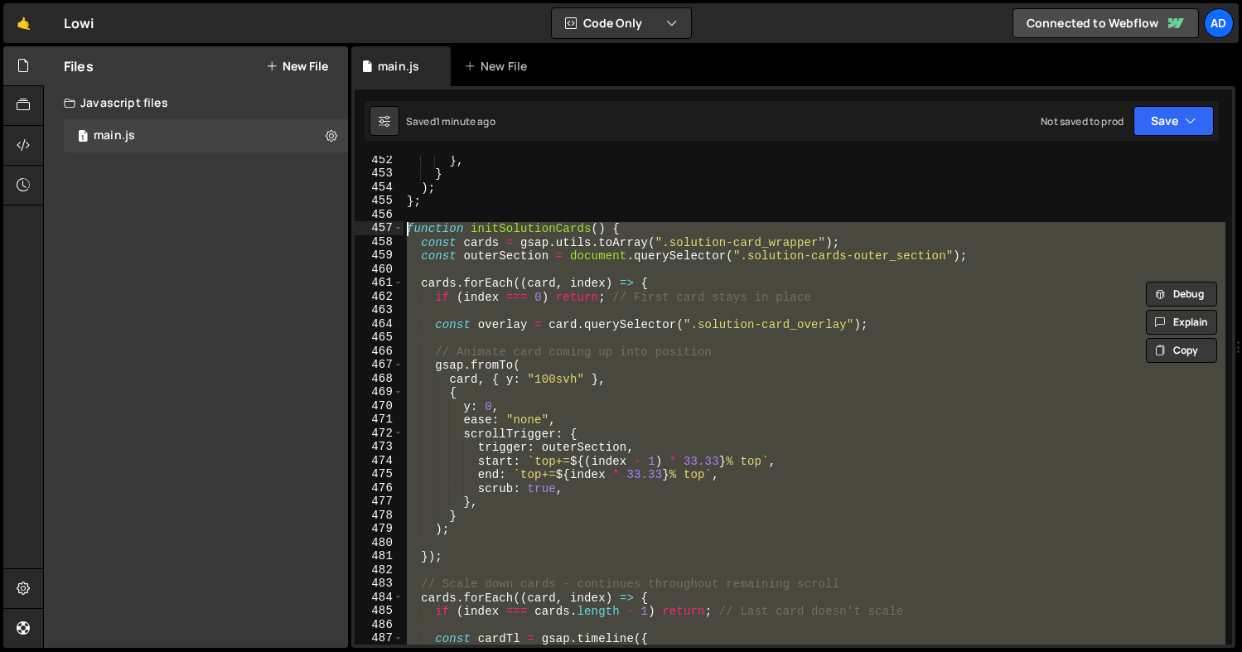
scroll to position [6193, 0]
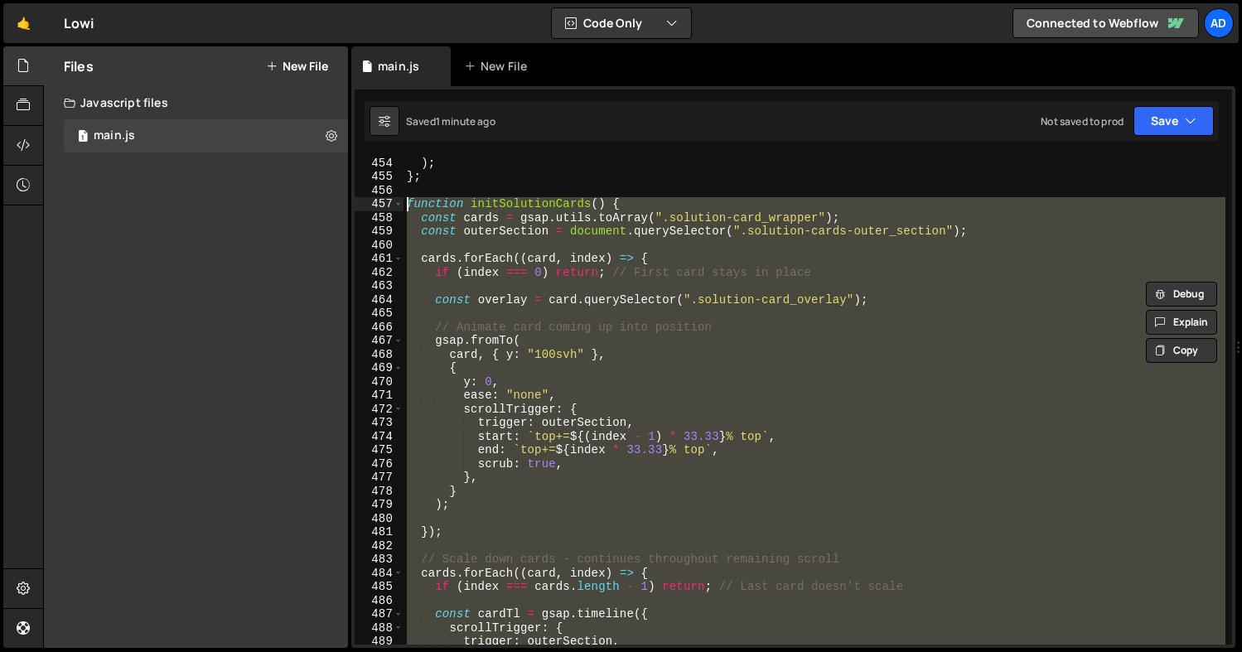
paste textarea "}"
type textarea "}"
